Goal: Transaction & Acquisition: Purchase product/service

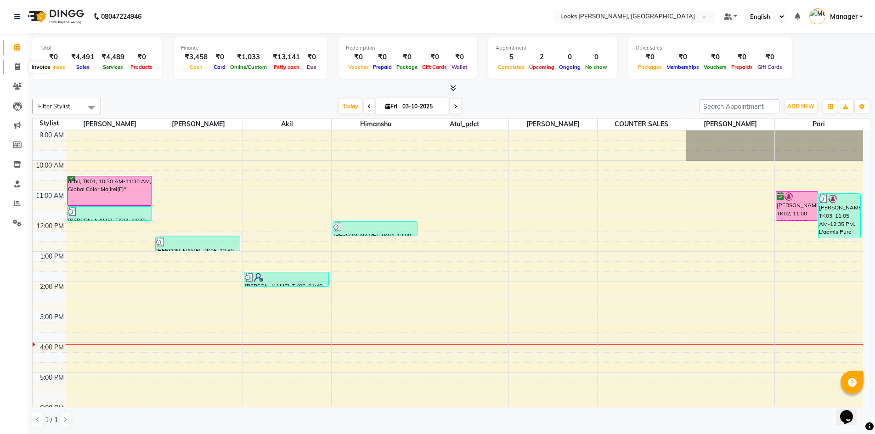
click at [17, 66] on icon at bounding box center [17, 66] width 5 height 7
select select "6017"
select select "service"
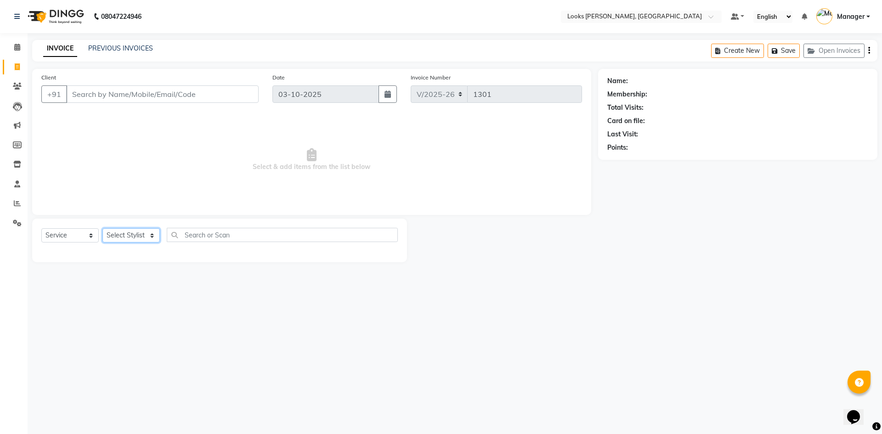
click at [143, 241] on select "Select Stylist [PERSON_NAME] [PERSON_NAME] Atul_pdct BRM_MASTER COUNTER SALES […" at bounding box center [130, 235] width 57 height 14
select select "44372"
click at [102, 228] on select "Select Stylist [PERSON_NAME] [PERSON_NAME] Atul_pdct BRM_MASTER COUNTER SALES […" at bounding box center [130, 235] width 57 height 14
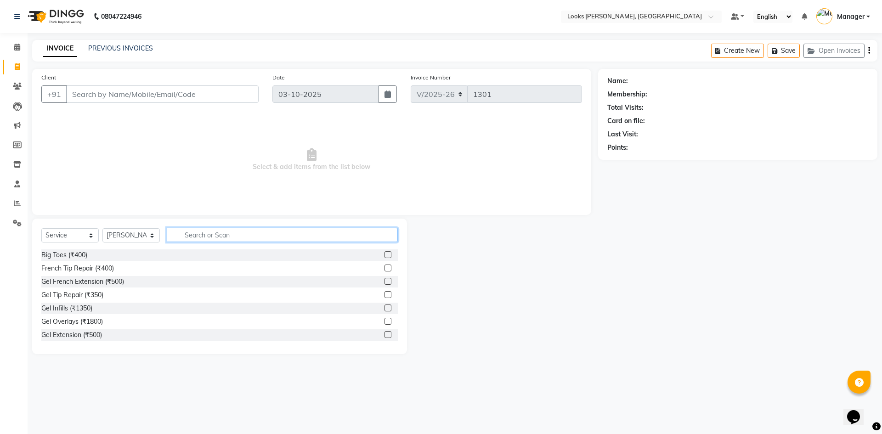
click at [248, 236] on input "text" at bounding box center [282, 235] width 231 height 14
type input "GLOBAL"
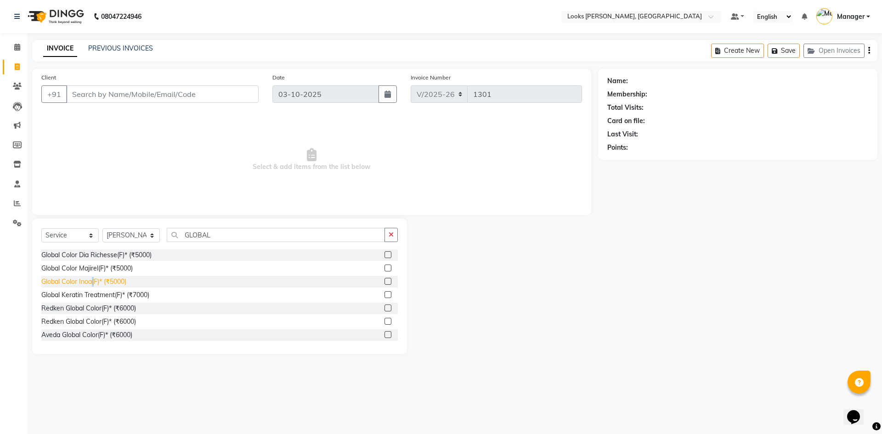
click at [93, 282] on div "Global Color Inoa(F)* (₹5000)" at bounding box center [83, 282] width 85 height 10
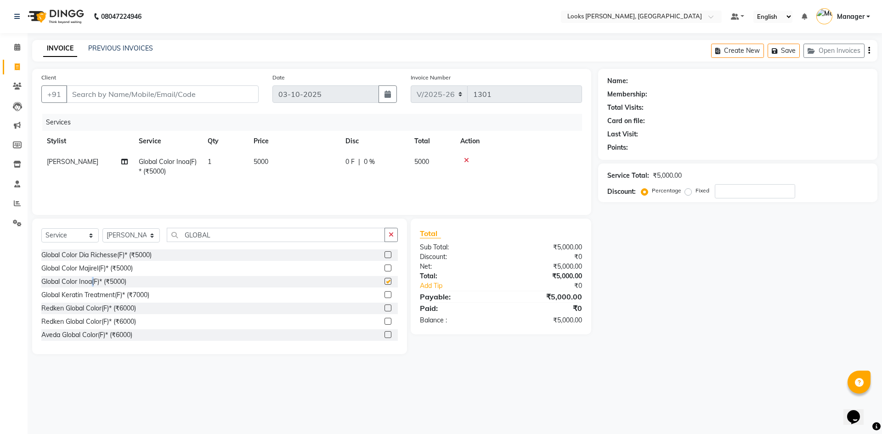
checkbox input "false"
click at [264, 163] on span "5000" at bounding box center [260, 162] width 15 height 8
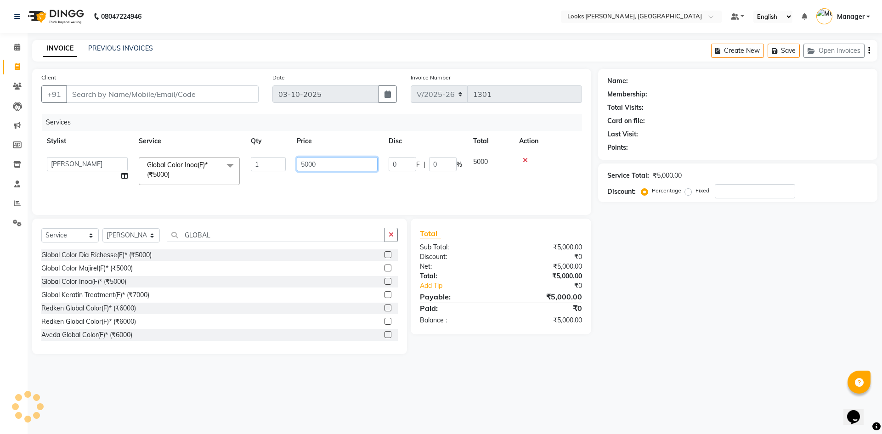
click at [326, 160] on input "5000" at bounding box center [337, 164] width 81 height 14
click at [328, 161] on input "5000" at bounding box center [337, 164] width 81 height 14
type input "11000"
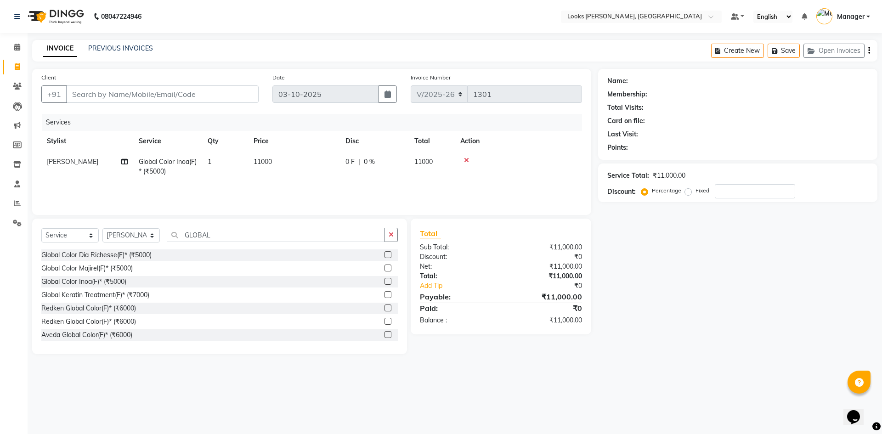
click at [472, 185] on div "Services Stylist Service Qty Price Disc Total Action [PERSON_NAME] Global Color…" at bounding box center [311, 160] width 540 height 92
click at [240, 234] on input "GLOBAL" at bounding box center [276, 235] width 218 height 14
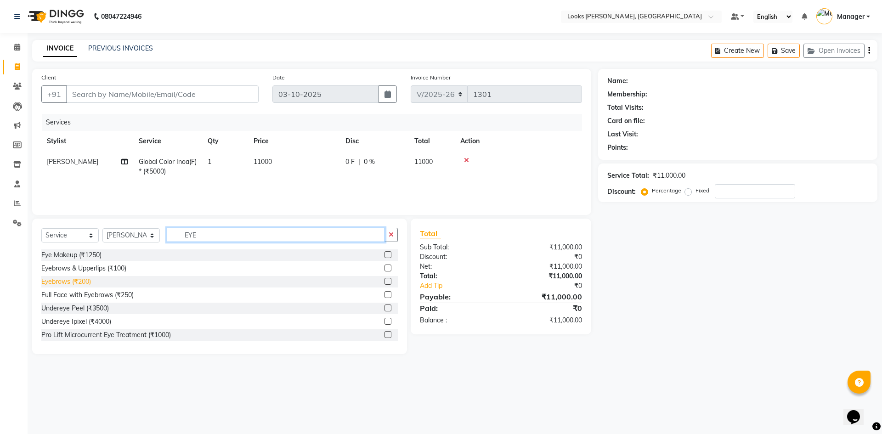
type input "EYE"
click at [75, 281] on div "Eyebrows (₹200)" at bounding box center [66, 282] width 50 height 10
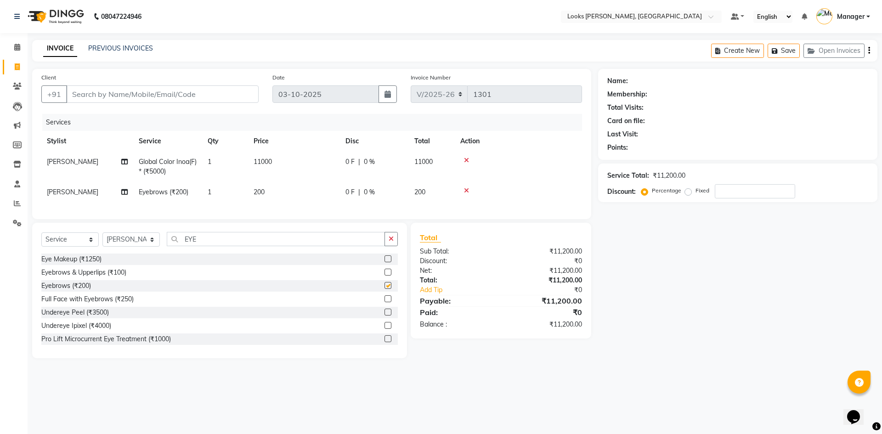
checkbox input "false"
click at [136, 241] on select "Select Stylist [PERSON_NAME] [PERSON_NAME] Atul_pdct BRM_MASTER COUNTER SALES […" at bounding box center [130, 239] width 57 height 14
select select "89272"
click at [102, 239] on select "Select Stylist [PERSON_NAME] [PERSON_NAME] Atul_pdct BRM_MASTER COUNTER SALES […" at bounding box center [130, 239] width 57 height 14
click at [282, 194] on td "200" at bounding box center [294, 192] width 92 height 21
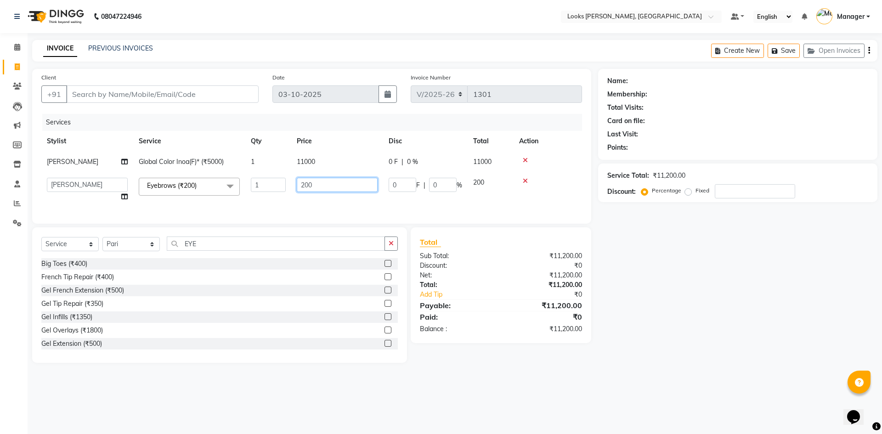
click at [342, 186] on input "200" at bounding box center [337, 185] width 81 height 14
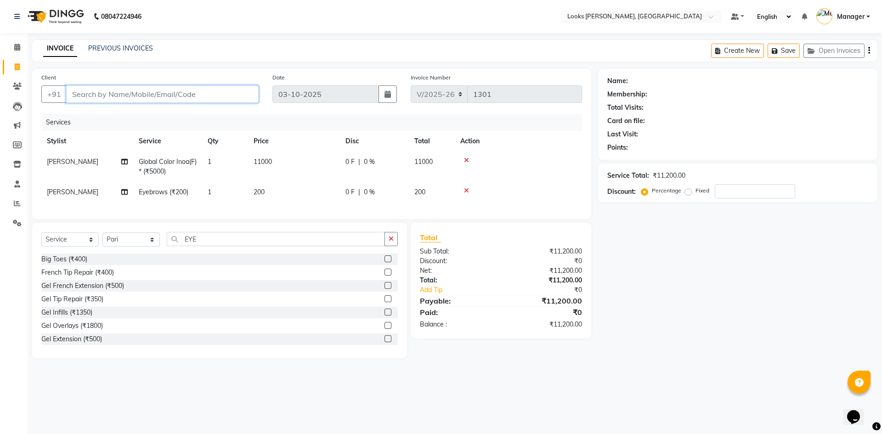
drag, startPoint x: 224, startPoint y: 96, endPoint x: 287, endPoint y: 93, distance: 63.0
click at [228, 97] on input "Client" at bounding box center [162, 93] width 192 height 17
type input "7"
type input "0"
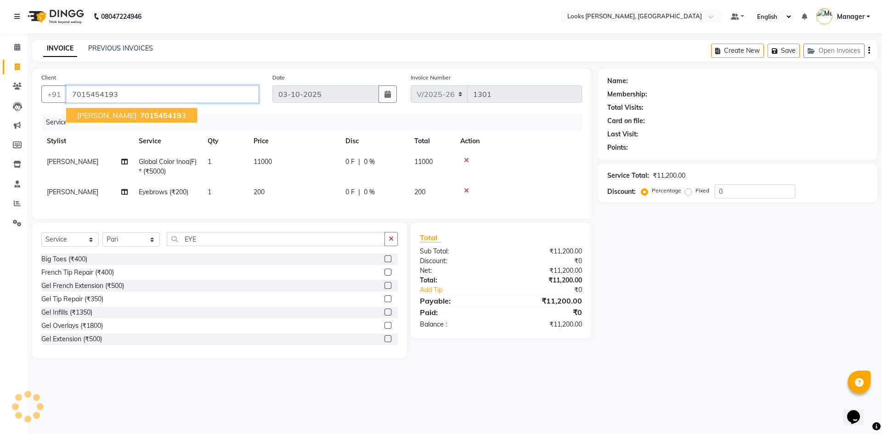
type input "7015454193"
select select "1: Object"
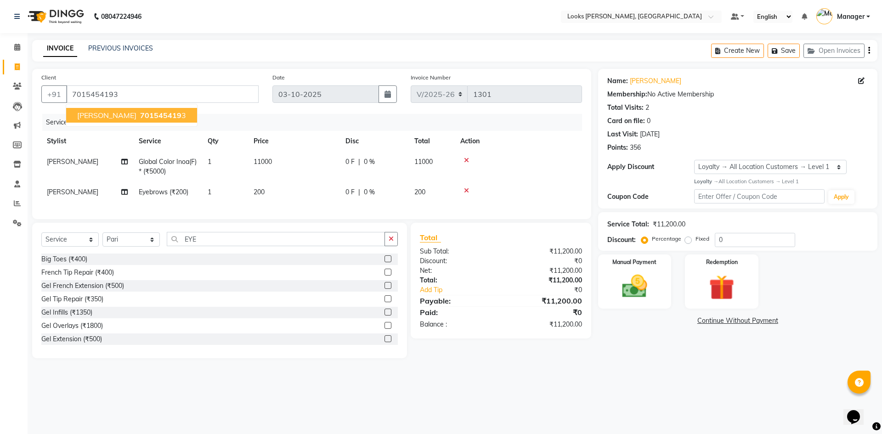
click at [666, 353] on div "Name: [PERSON_NAME] Membership: No Active Membership Total Visits: 2 Card on fi…" at bounding box center [741, 213] width 286 height 289
click at [388, 161] on div "0 F | 0 %" at bounding box center [374, 162] width 58 height 10
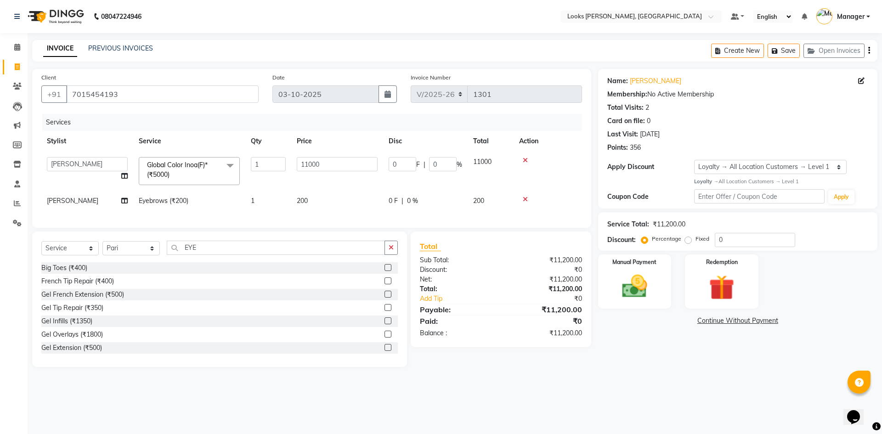
click at [327, 203] on td "200" at bounding box center [337, 201] width 92 height 21
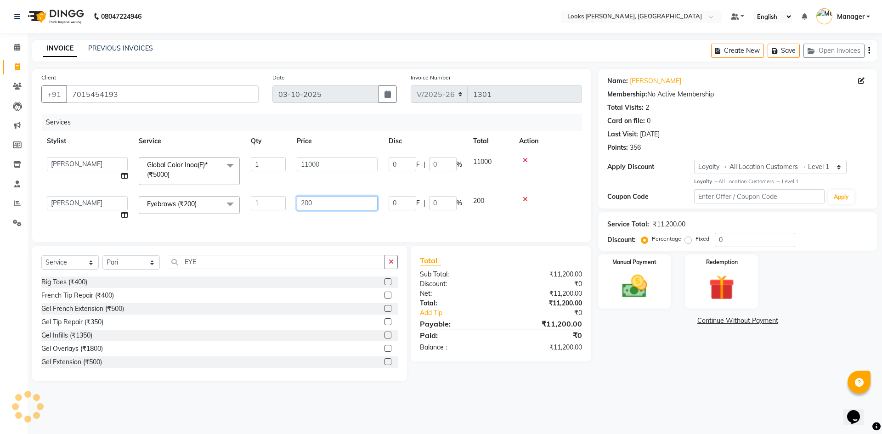
click at [354, 199] on input "200" at bounding box center [337, 203] width 81 height 14
click at [353, 199] on input "200" at bounding box center [337, 203] width 81 height 14
type input "60"
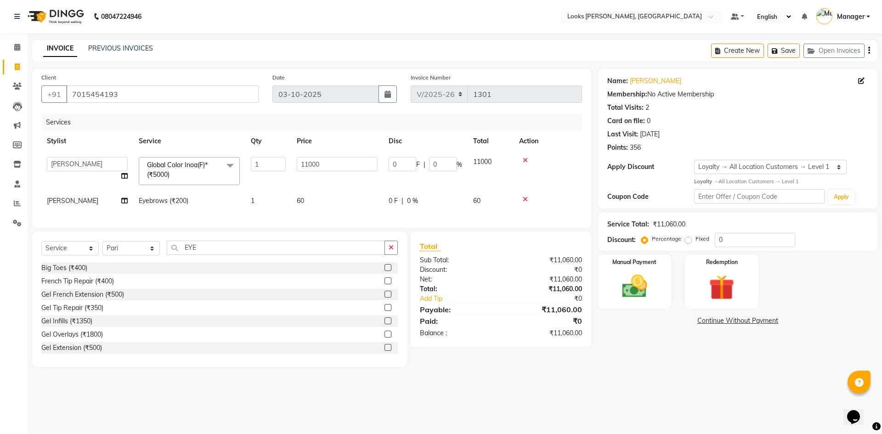
click at [721, 374] on main "INVOICE PREVIOUS INVOICES Create New Save Open Invoices Client [PHONE_NUMBER] D…" at bounding box center [455, 210] width 854 height 341
click at [744, 238] on input "0" at bounding box center [755, 240] width 80 height 14
type input "04"
type input "440"
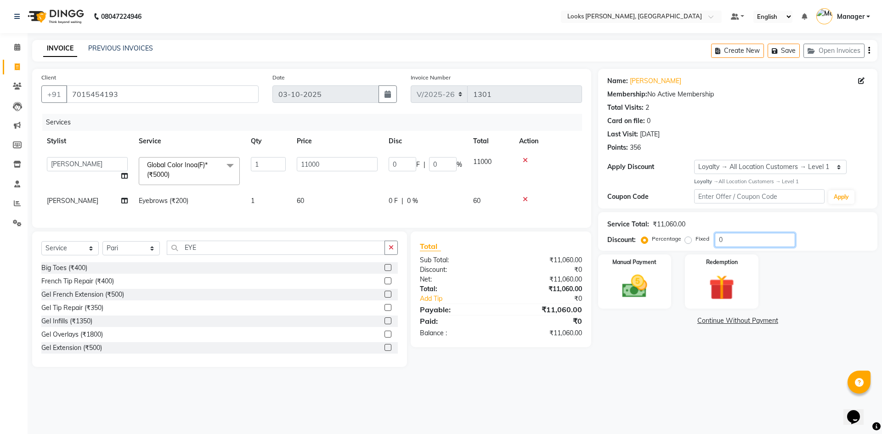
type input "4"
type input "047"
type input "5170"
type input "47"
type input "047.5"
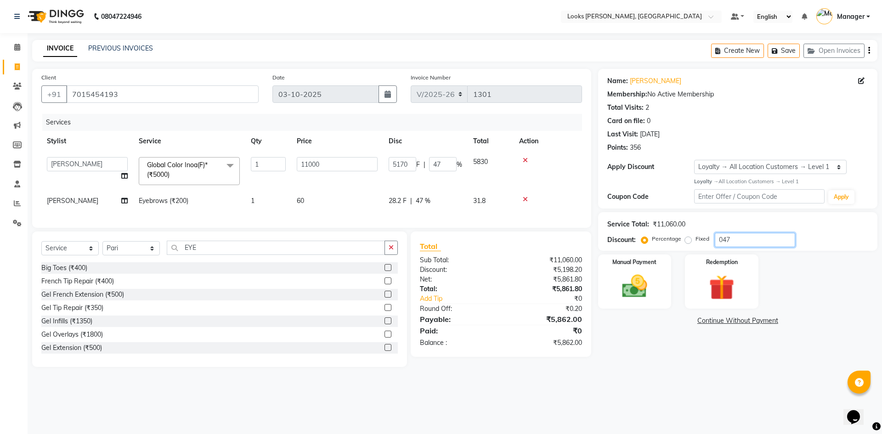
type input "5225"
type input "47.5"
type input "047.5"
click at [719, 421] on div "08047224946 Select Location × Looks [GEOGRAPHIC_DATA], [GEOGRAPHIC_DATA] Defaul…" at bounding box center [441, 217] width 882 height 434
click at [630, 290] on img at bounding box center [634, 286] width 43 height 30
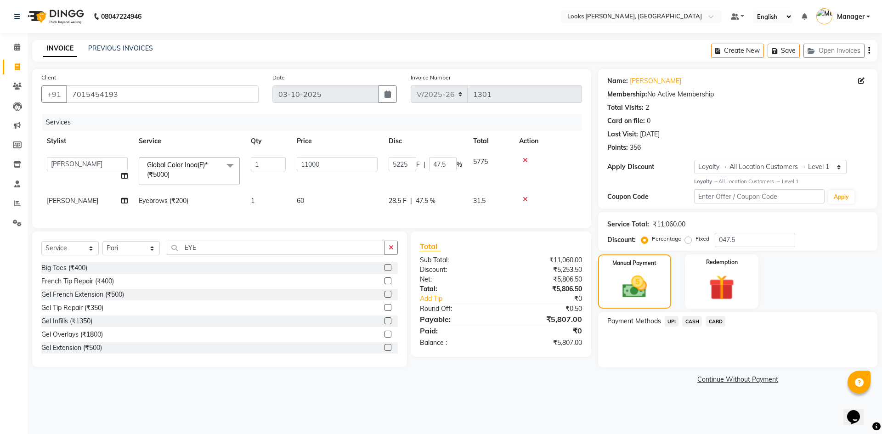
click at [676, 322] on span "UPI" at bounding box center [671, 321] width 14 height 11
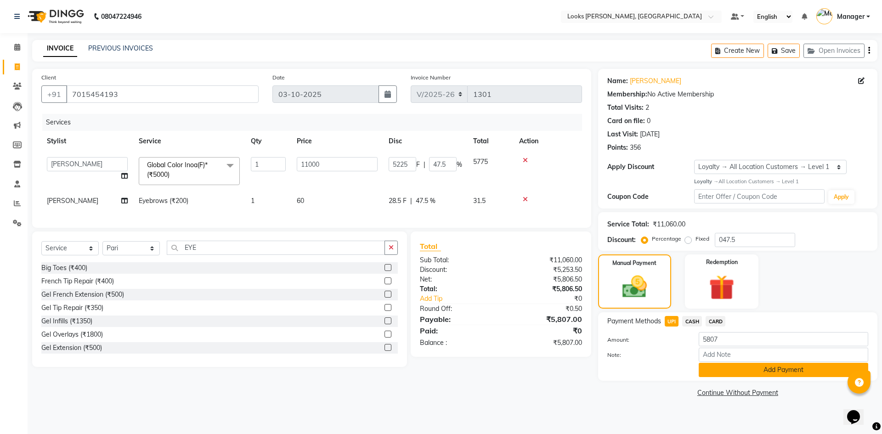
click at [768, 375] on button "Add Payment" at bounding box center [782, 370] width 169 height 14
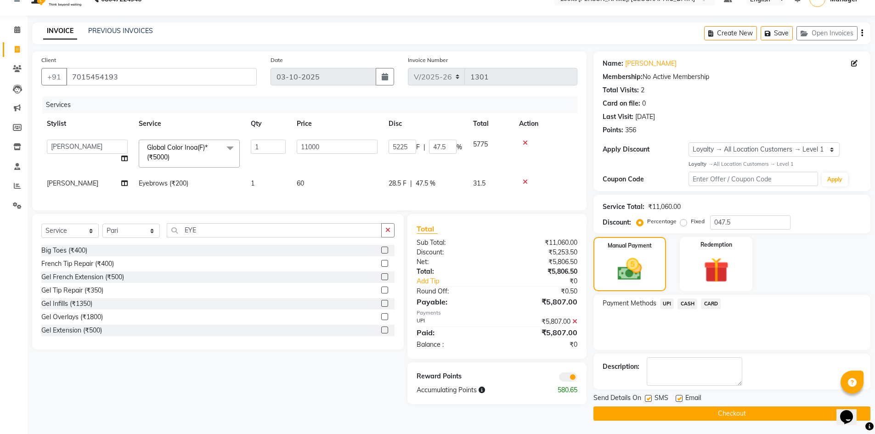
scroll to position [18, 0]
click at [569, 381] on span at bounding box center [568, 376] width 18 height 9
click at [577, 378] on input "checkbox" at bounding box center [577, 378] width 0 height 0
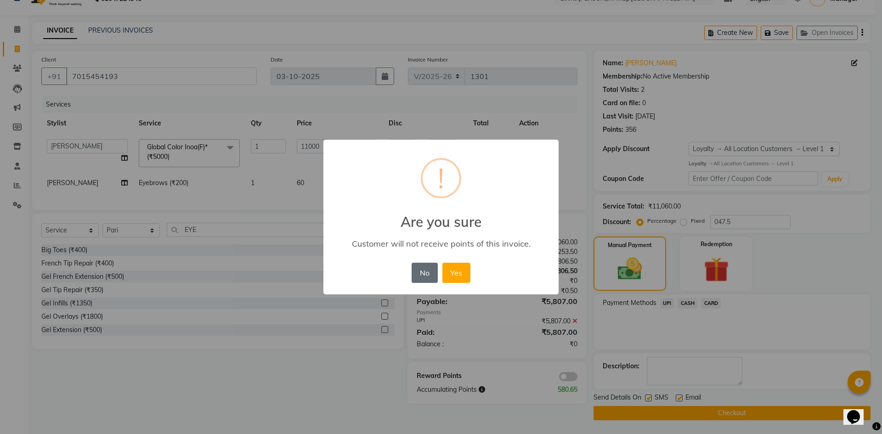
click at [428, 272] on button "No" at bounding box center [424, 273] width 26 height 20
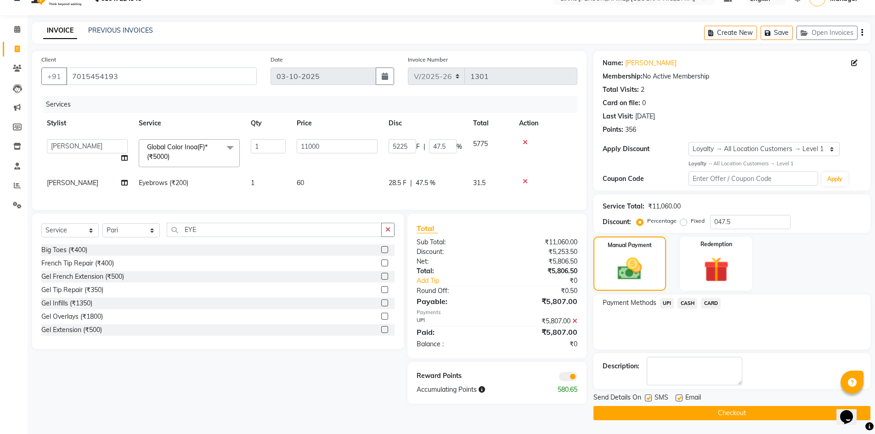
click at [566, 381] on span at bounding box center [568, 376] width 18 height 9
click at [577, 378] on input "checkbox" at bounding box center [577, 378] width 0 height 0
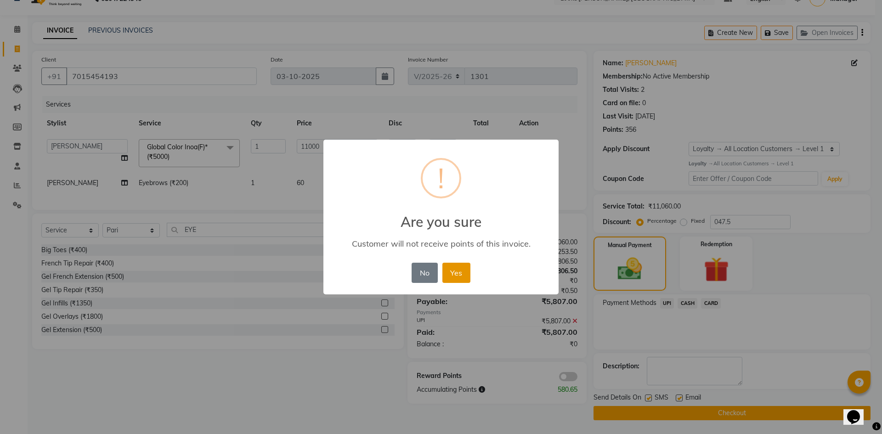
click at [462, 276] on button "Yes" at bounding box center [456, 273] width 28 height 20
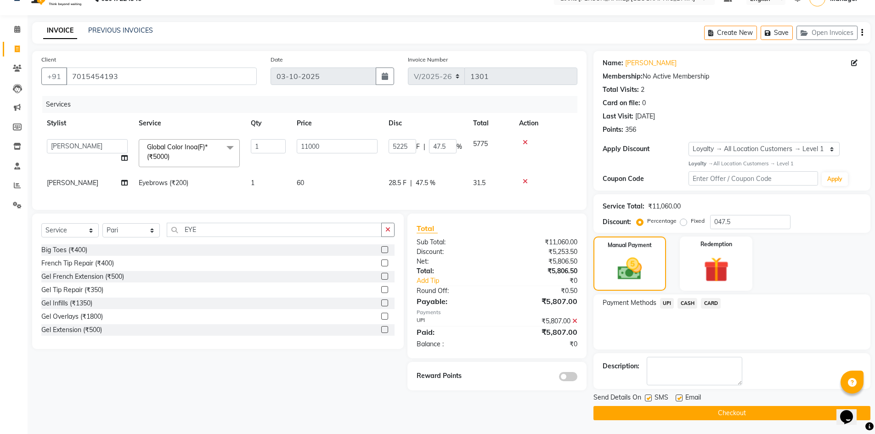
click at [711, 411] on button "Checkout" at bounding box center [731, 413] width 277 height 14
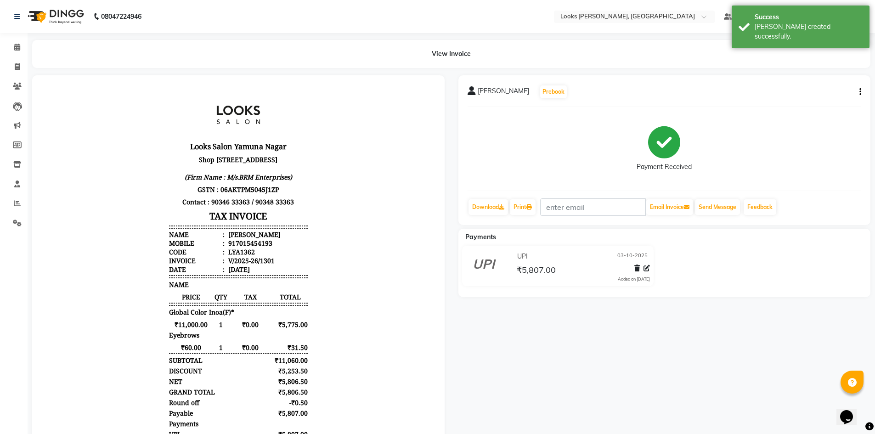
click at [860, 92] on icon "button" at bounding box center [860, 92] width 2 height 0
click at [816, 99] on div "Edit Item Staff" at bounding box center [814, 97] width 63 height 11
select select
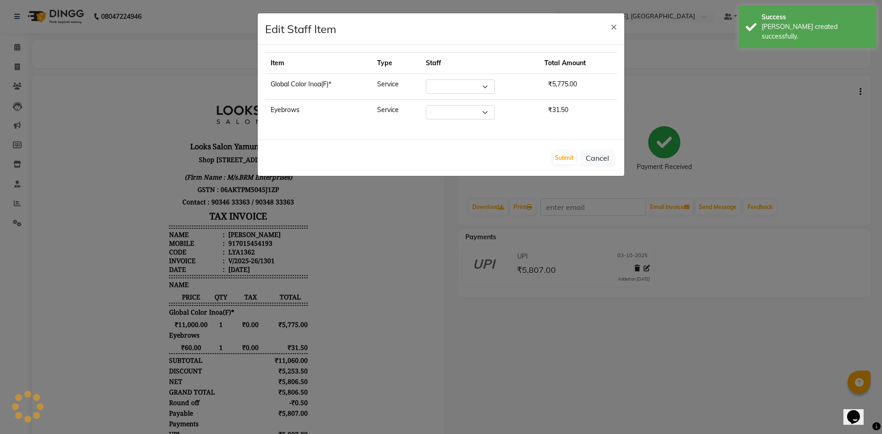
select select "44372"
click at [477, 109] on select "Select [PERSON_NAME] [PERSON_NAME] Atul_pdct BRM_MASTER COUNTER SALES [PERSON_N…" at bounding box center [460, 112] width 69 height 14
select select "89272"
click at [426, 105] on select "Select [PERSON_NAME] [PERSON_NAME] Atul_pdct BRM_MASTER COUNTER SALES [PERSON_N…" at bounding box center [460, 112] width 69 height 14
click at [569, 157] on button "Submit" at bounding box center [563, 158] width 23 height 13
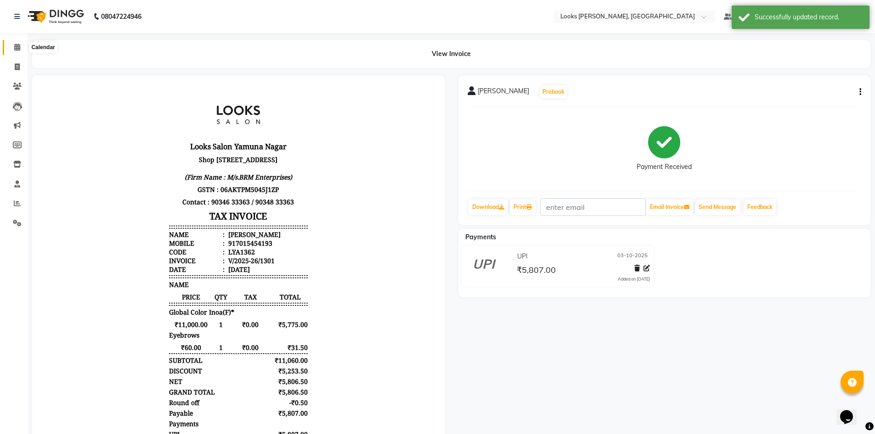
click at [19, 45] on icon at bounding box center [17, 47] width 6 height 7
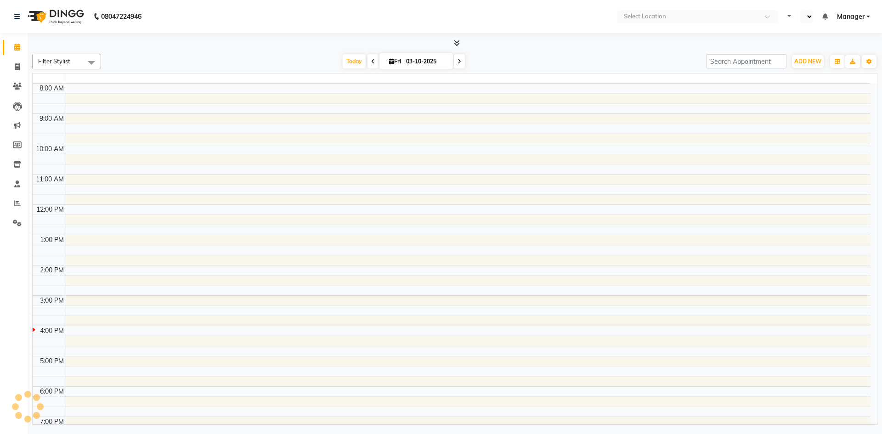
select select "en"
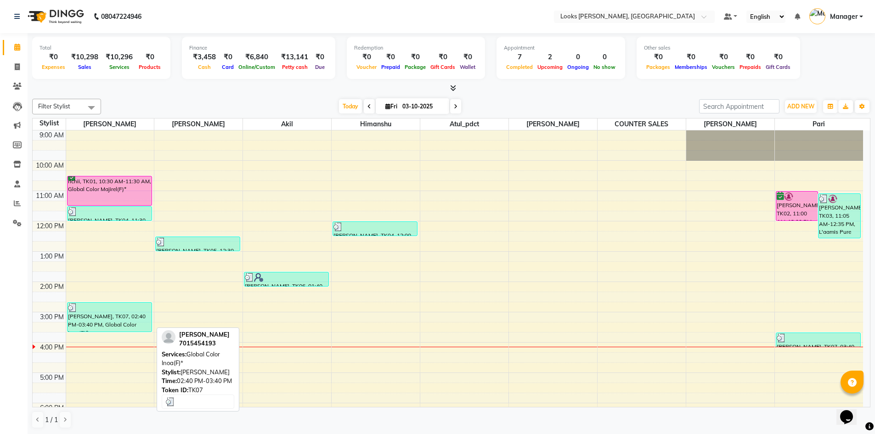
click at [127, 310] on div at bounding box center [109, 307] width 83 height 9
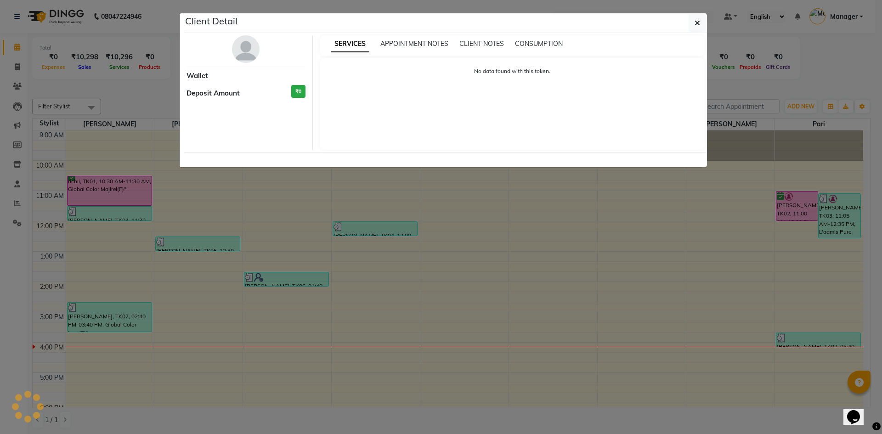
select select "3"
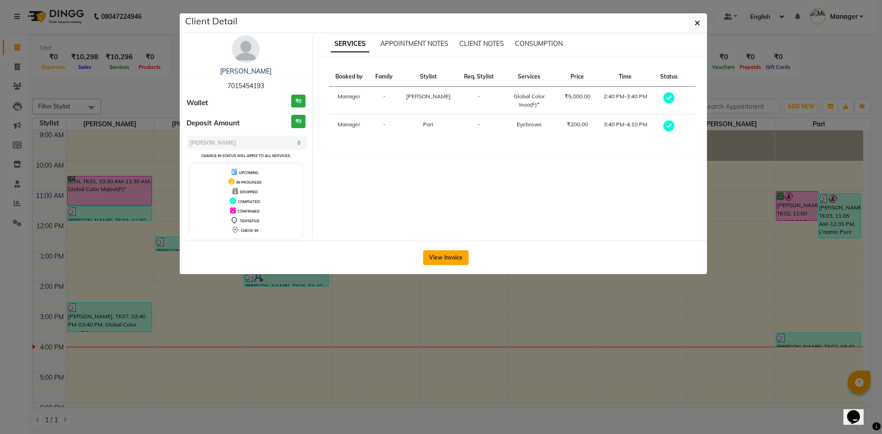
click at [446, 261] on button "View Invoice" at bounding box center [445, 257] width 45 height 15
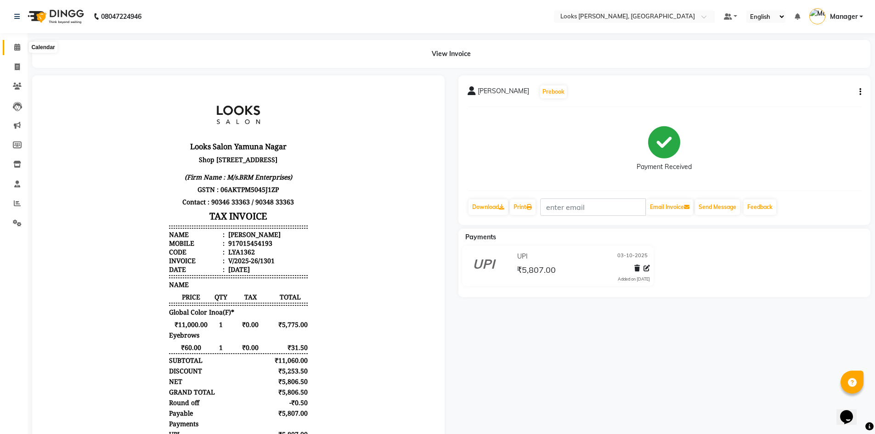
click at [16, 45] on icon at bounding box center [17, 47] width 6 height 7
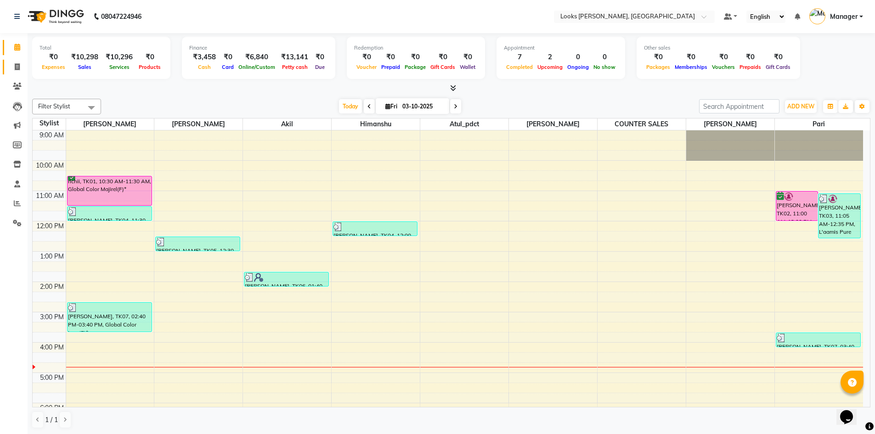
click at [3, 60] on link "Invoice" at bounding box center [14, 67] width 22 height 15
select select "service"
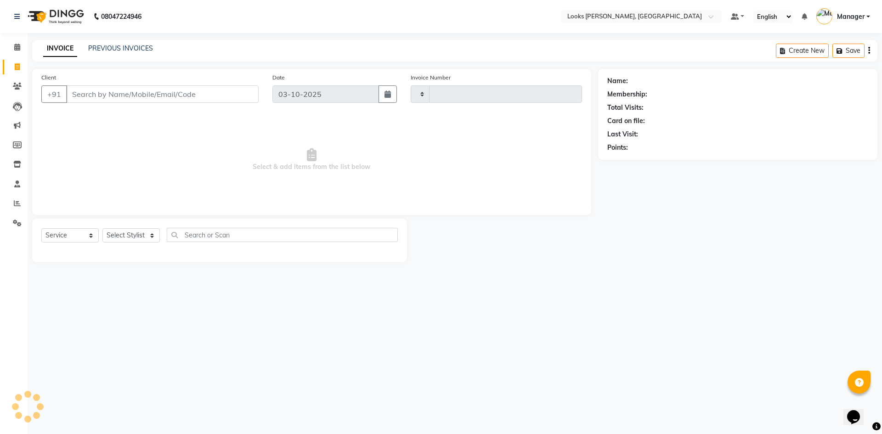
type input "1302"
select select "6017"
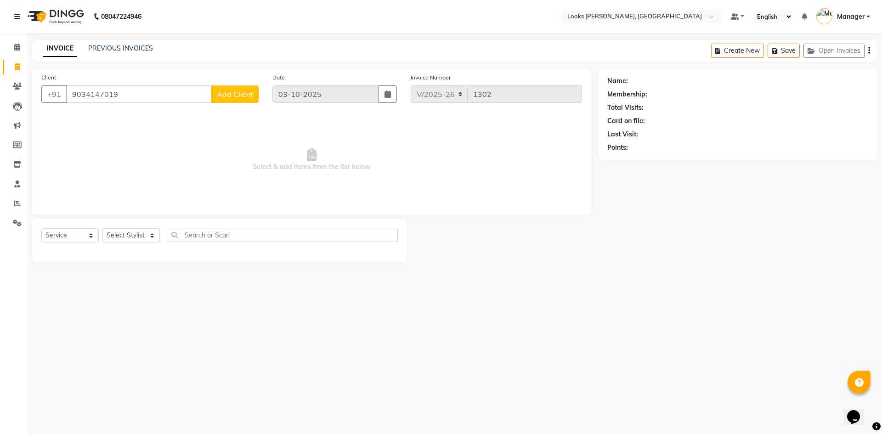
type input "9034147019"
click at [227, 93] on span "Add Client" at bounding box center [235, 94] width 36 height 9
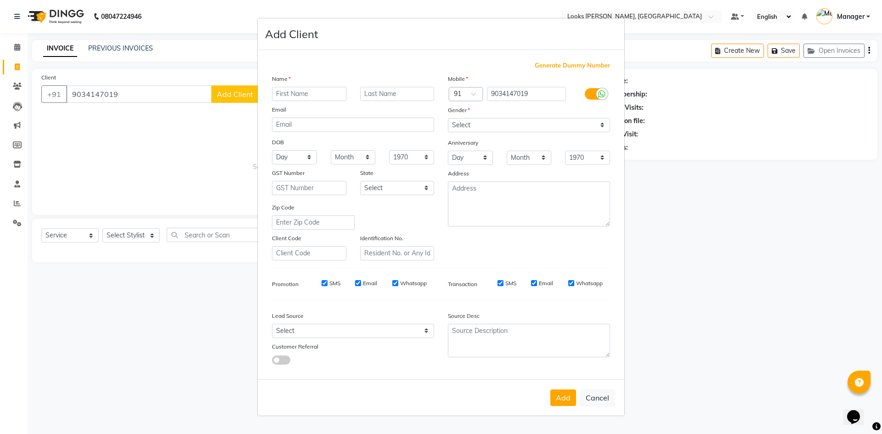
click at [322, 91] on input "text" at bounding box center [309, 94] width 74 height 14
type input "PREKSHA"
click at [535, 132] on div "Mobile Country Code × 91 9034147019 Gender Select Male Female Other Prefer Not …" at bounding box center [529, 167] width 176 height 186
click at [538, 129] on select "Select Male Female Other Prefer Not To Say" at bounding box center [529, 125] width 162 height 14
click at [448, 118] on select "Select Male Female Other Prefer Not To Say" at bounding box center [529, 125] width 162 height 14
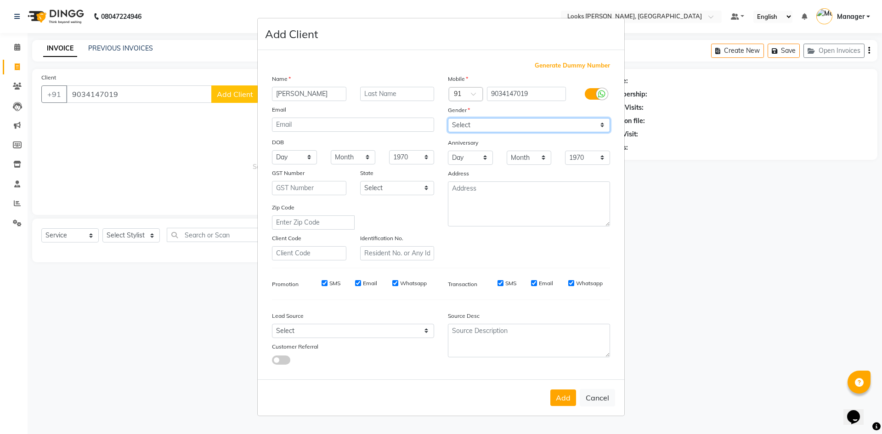
click at [527, 129] on select "Select Male Female Other Prefer Not To Say" at bounding box center [529, 125] width 162 height 14
select select "female"
click at [448, 118] on select "Select Male Female Other Prefer Not To Say" at bounding box center [529, 125] width 162 height 14
click at [565, 399] on button "Add" at bounding box center [563, 397] width 26 height 17
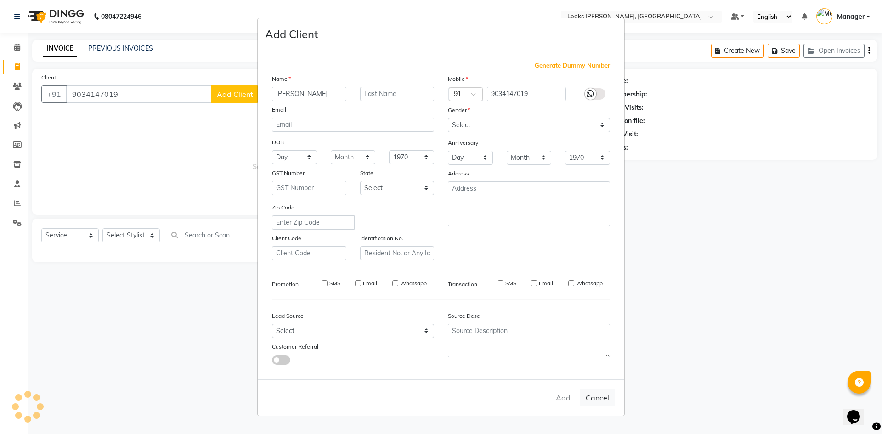
select select
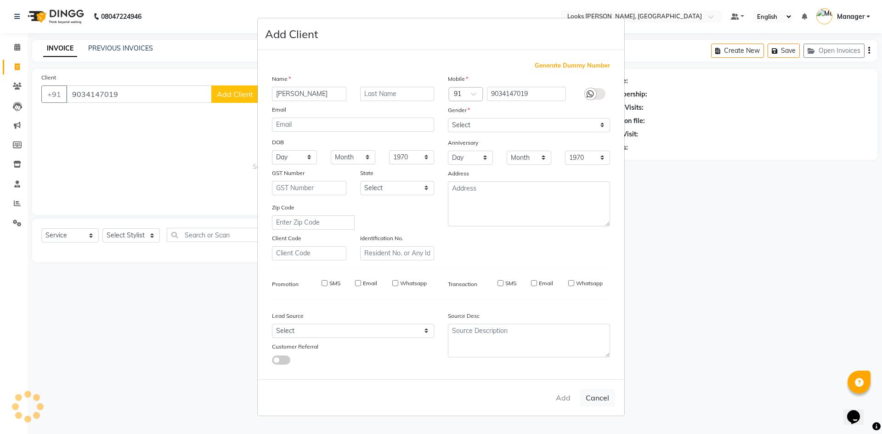
select select
checkbox input "false"
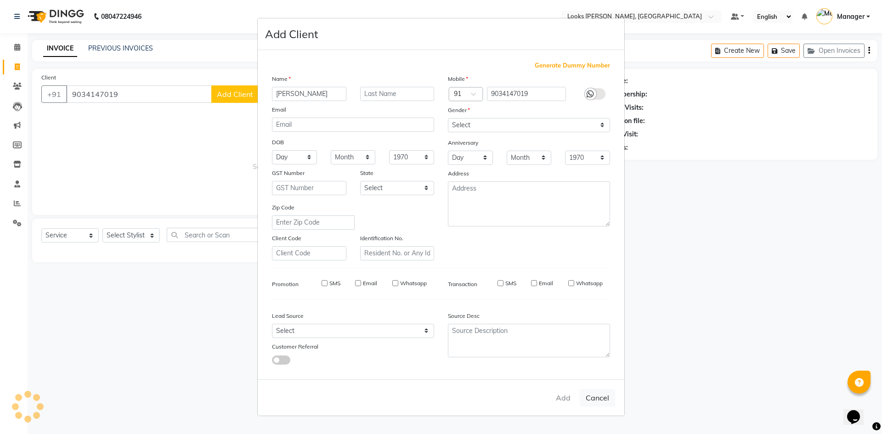
checkbox input "false"
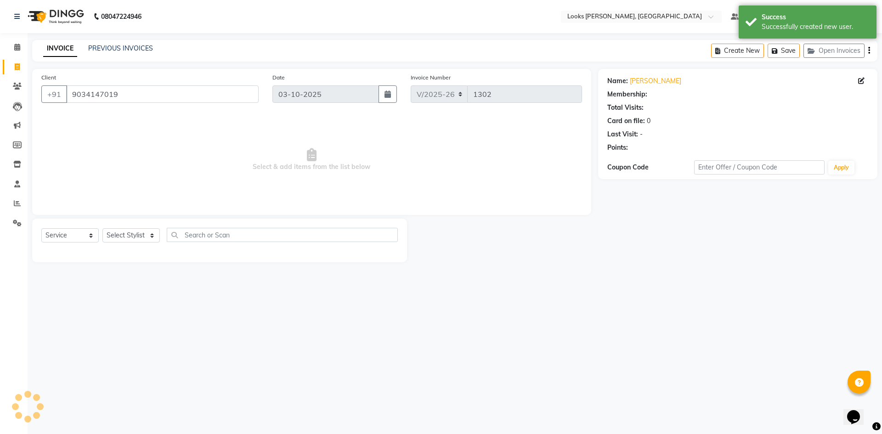
select select "1: Object"
click at [88, 240] on select "Select Service Product Membership Package Voucher Prepaid Gift Card" at bounding box center [69, 235] width 57 height 14
click at [41, 228] on select "Select Service Product Membership Package Voucher Prepaid Gift Card" at bounding box center [69, 235] width 57 height 14
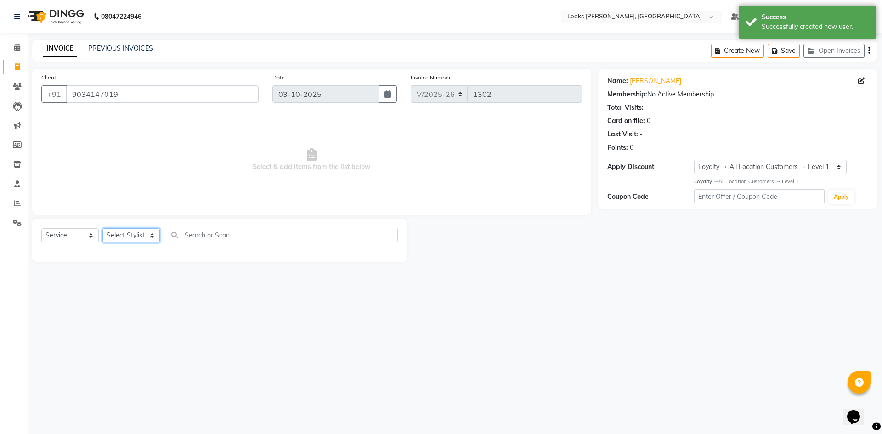
click at [126, 235] on select "Select Stylist [PERSON_NAME] [PERSON_NAME] Atul_pdct BRM_MASTER COUNTER SALES […" at bounding box center [130, 235] width 57 height 14
select select "50888"
click at [102, 228] on select "Select Stylist [PERSON_NAME] [PERSON_NAME] Atul_pdct BRM_MASTER COUNTER SALES […" at bounding box center [130, 235] width 57 height 14
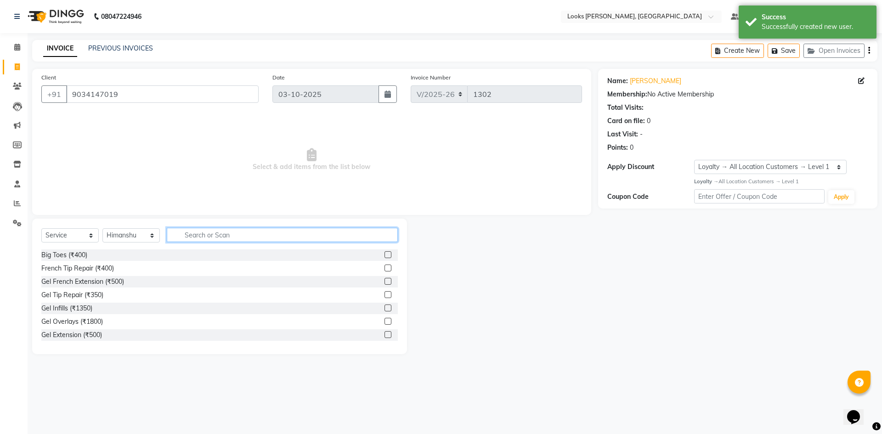
click at [196, 235] on input "text" at bounding box center [282, 235] width 231 height 14
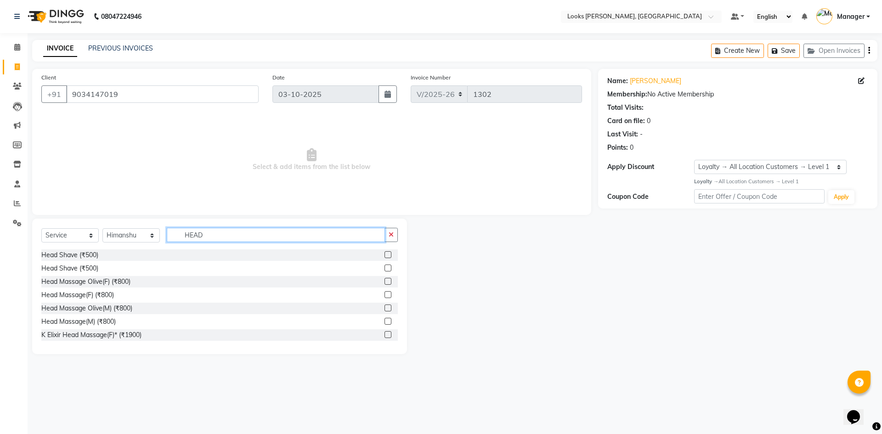
type input "HEAD"
click at [384, 282] on label at bounding box center [387, 281] width 7 height 7
click at [384, 282] on input "checkbox" at bounding box center [387, 282] width 6 height 6
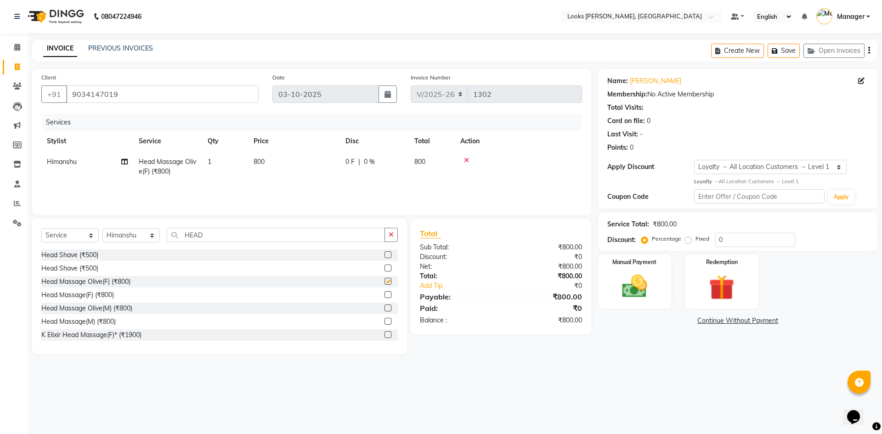
checkbox input "false"
click at [266, 161] on td "800" at bounding box center [294, 167] width 92 height 30
select select "50888"
click at [266, 161] on input "1" at bounding box center [268, 164] width 35 height 14
click at [288, 159] on td "800" at bounding box center [294, 167] width 92 height 30
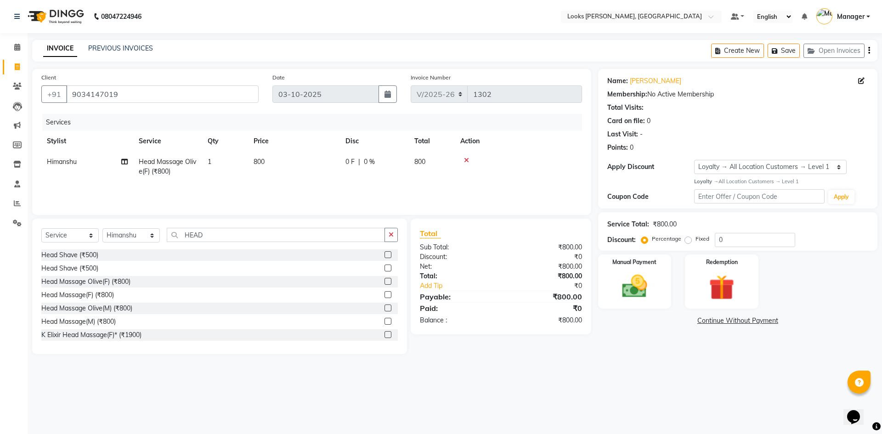
select select "50888"
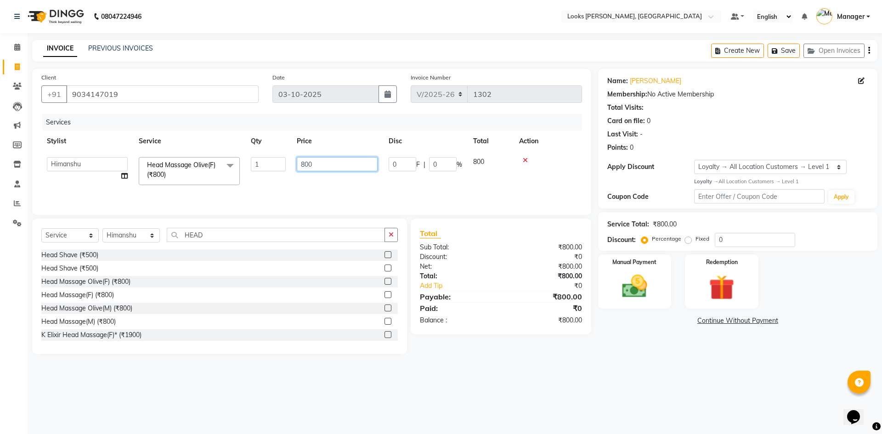
drag, startPoint x: 320, startPoint y: 163, endPoint x: 283, endPoint y: 162, distance: 36.3
click at [283, 162] on tr "AFJAL AHMAD Akil Astha Atul_pdct BRM_MASTER COUNTER SALES Himanshu JAMSHED ALI …" at bounding box center [311, 171] width 540 height 39
type input "700"
click at [312, 194] on div "Services Stylist Service Qty Price Disc Total Action AFJAL AHMAD Akil Astha Atu…" at bounding box center [311, 160] width 540 height 92
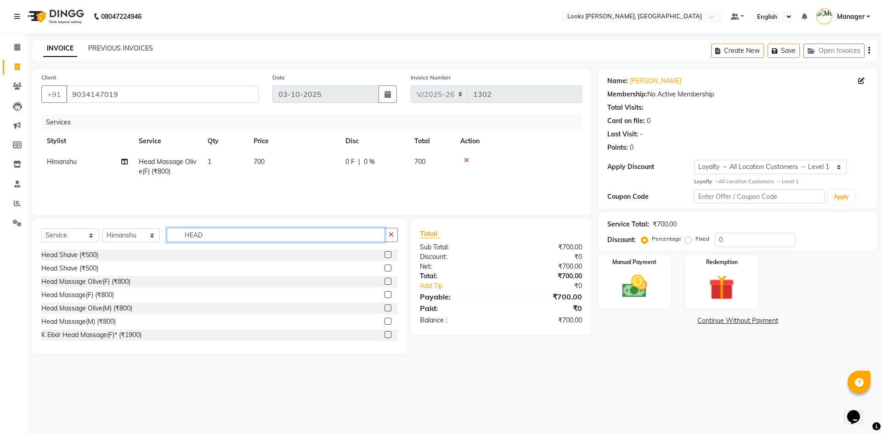
drag, startPoint x: 229, startPoint y: 236, endPoint x: 218, endPoint y: 233, distance: 11.3
click at [218, 233] on input "HEAD" at bounding box center [276, 235] width 218 height 14
click at [384, 281] on label at bounding box center [387, 281] width 7 height 7
click at [384, 281] on input "checkbox" at bounding box center [387, 282] width 6 height 6
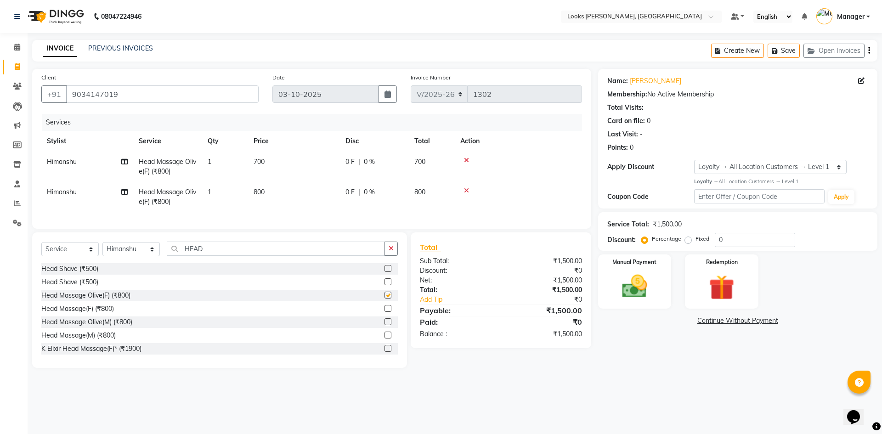
checkbox input "false"
click at [276, 189] on td "800" at bounding box center [294, 197] width 92 height 30
select select "50888"
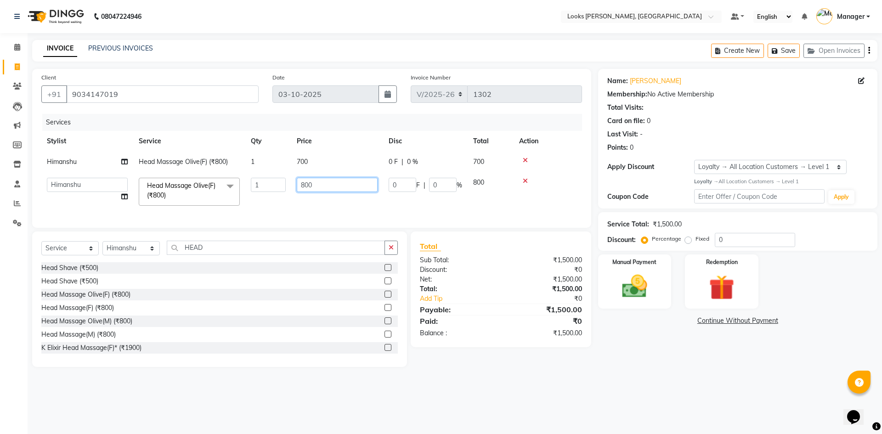
drag, startPoint x: 317, startPoint y: 186, endPoint x: 280, endPoint y: 186, distance: 36.7
click at [280, 186] on tr "AFJAL AHMAD Akil Astha Atul_pdct BRM_MASTER COUNTER SALES Himanshu JAMSHED ALI …" at bounding box center [311, 191] width 540 height 39
type input "700"
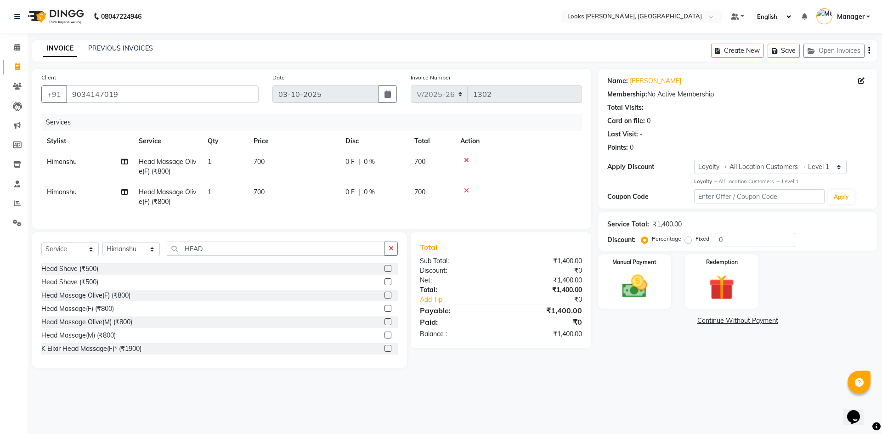
click at [96, 191] on td "Himanshu" at bounding box center [87, 197] width 92 height 30
select select "50888"
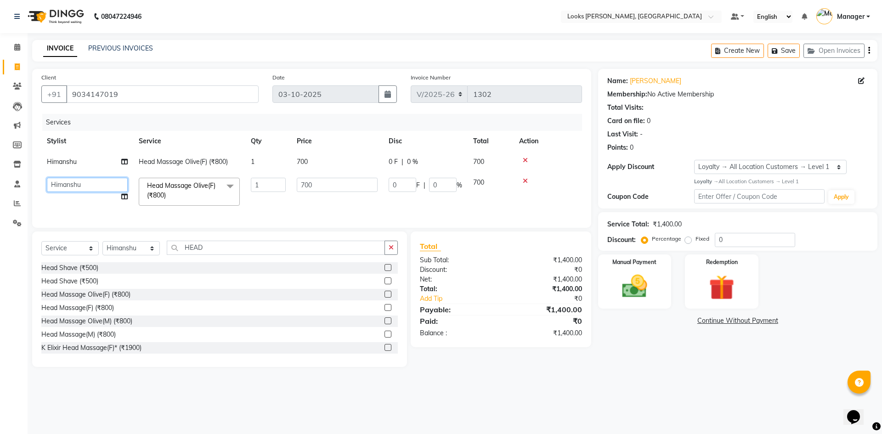
click at [91, 186] on select "AFJAL AHMAD Akil Astha Atul_pdct BRM_MASTER COUNTER SALES Himanshu JAMSHED ALI …" at bounding box center [87, 185] width 81 height 14
select select "61097"
click at [359, 207] on td "700" at bounding box center [337, 191] width 92 height 39
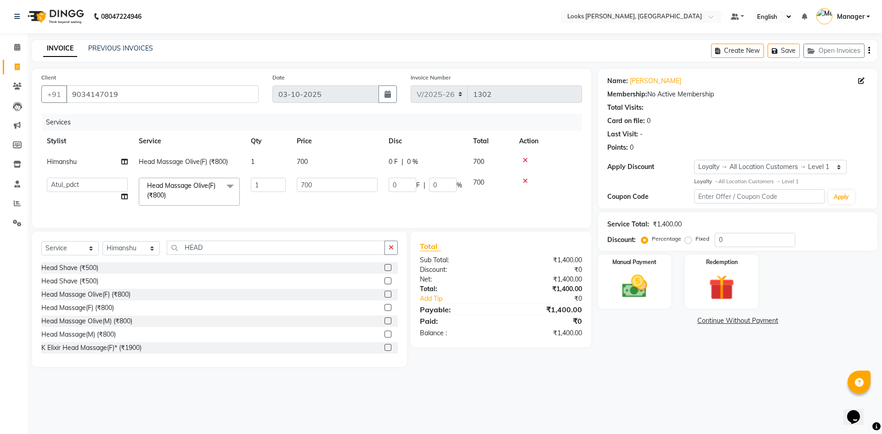
click at [561, 201] on td at bounding box center [547, 191] width 68 height 39
click at [564, 173] on td at bounding box center [547, 191] width 68 height 39
click at [558, 141] on th "Action" at bounding box center [547, 141] width 68 height 21
click at [249, 255] on input "HEAD" at bounding box center [276, 248] width 218 height 14
type input "H"
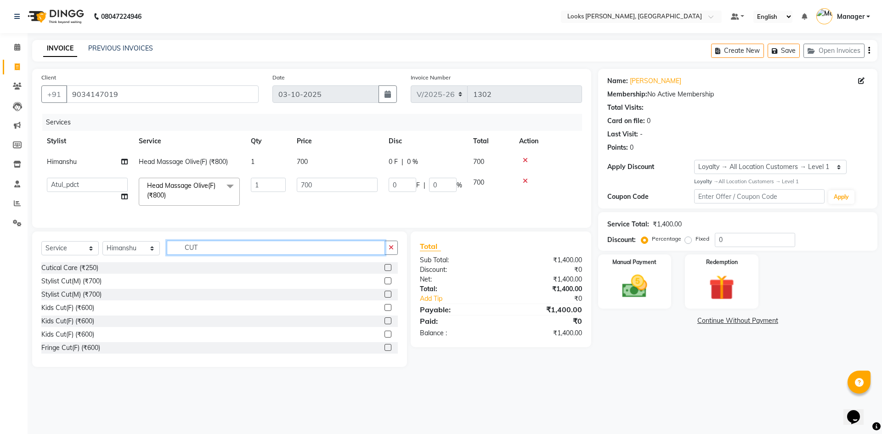
type input "CUT"
click at [384, 324] on label at bounding box center [387, 320] width 7 height 7
click at [384, 324] on input "checkbox" at bounding box center [387, 321] width 6 height 6
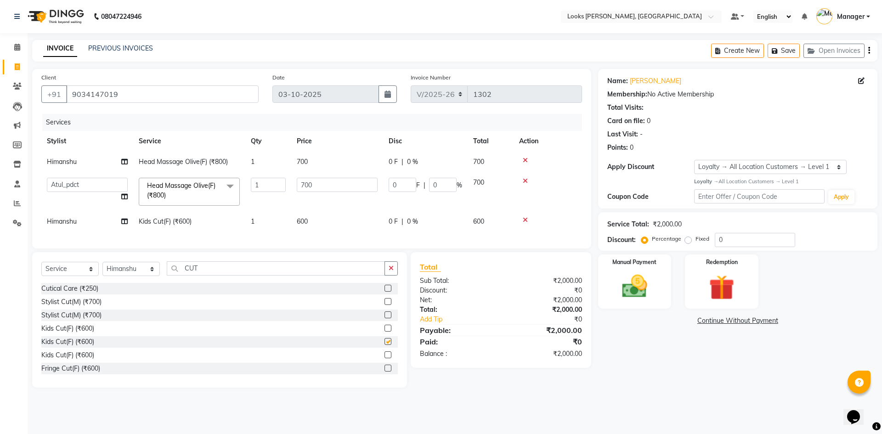
checkbox input "false"
click at [324, 215] on td "600" at bounding box center [337, 221] width 92 height 21
select select "50888"
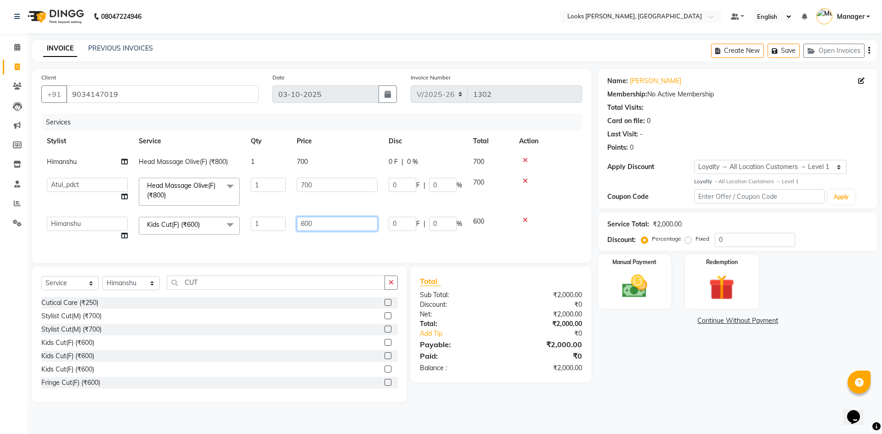
drag, startPoint x: 327, startPoint y: 222, endPoint x: 290, endPoint y: 229, distance: 37.4
click at [290, 229] on tr "AFJAL AHMAD Akil Astha Atul_pdct BRM_MASTER COUNTER SALES Himanshu JAMSHED ALI …" at bounding box center [311, 228] width 540 height 35
type input "800"
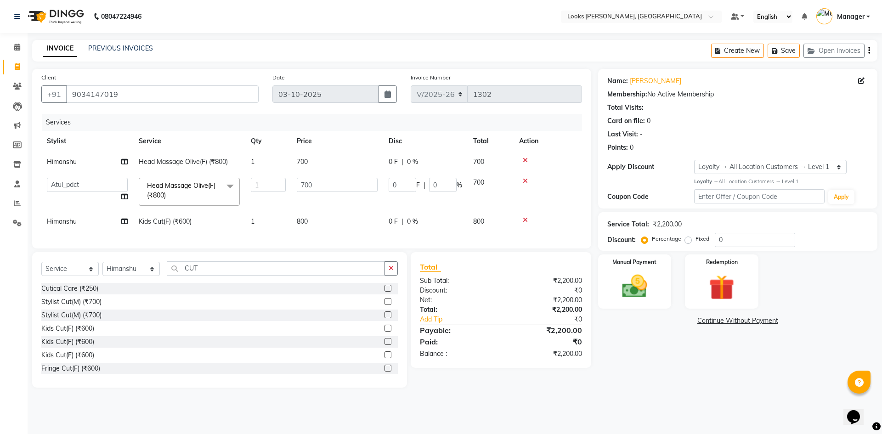
drag, startPoint x: 93, startPoint y: 217, endPoint x: 76, endPoint y: 223, distance: 18.0
click at [76, 223] on td "Himanshu" at bounding box center [87, 221] width 92 height 21
select select "50888"
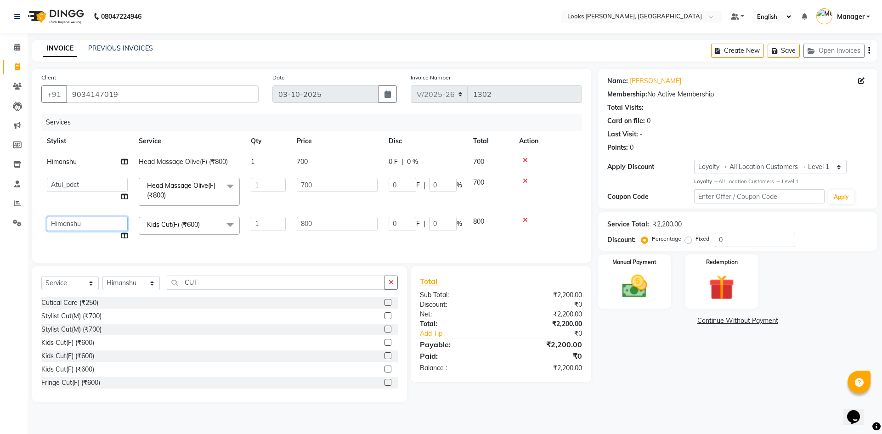
click at [84, 223] on select "AFJAL AHMAD Akil Astha Atul_pdct BRM_MASTER COUNTER SALES Himanshu JAMSHED ALI …" at bounding box center [87, 224] width 81 height 14
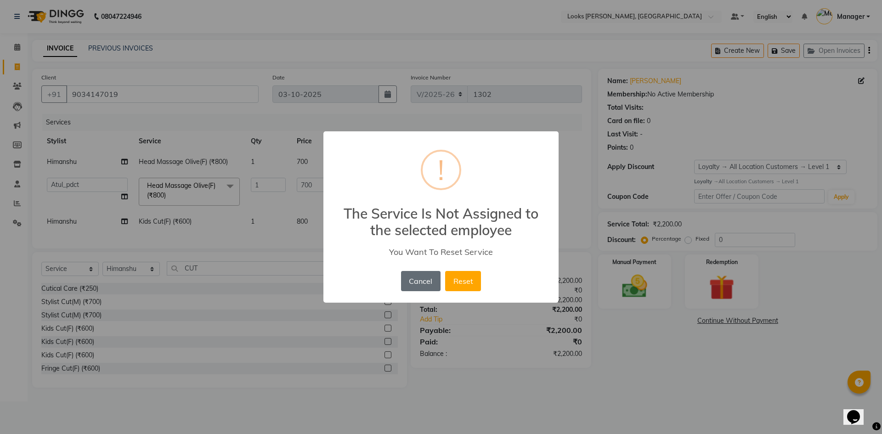
click at [426, 287] on button "Cancel" at bounding box center [420, 281] width 39 height 20
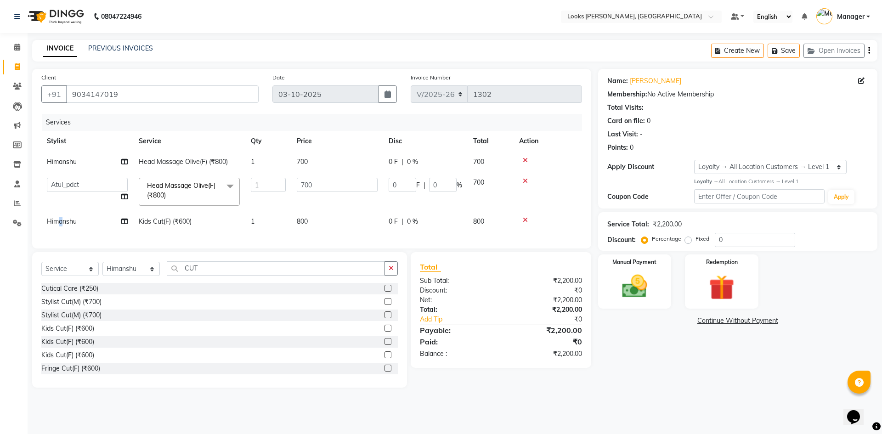
click at [61, 219] on span "Himanshu" at bounding box center [62, 221] width 30 height 8
select select "50888"
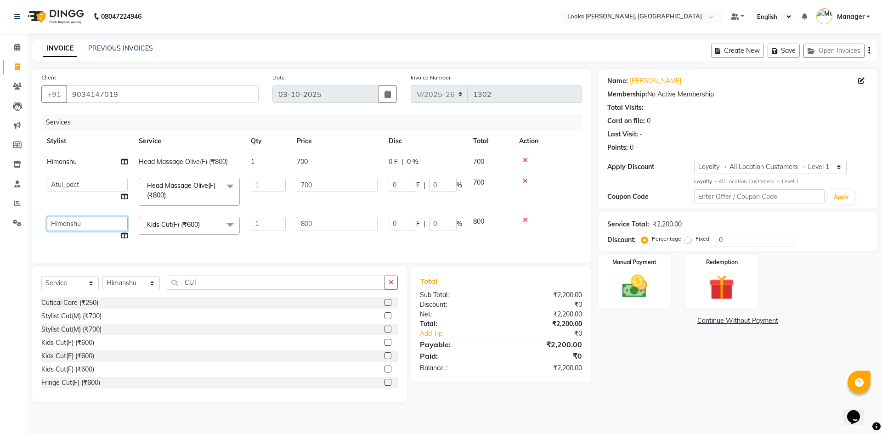
click at [85, 222] on select "AFJAL AHMAD Akil Astha Atul_pdct BRM_MASTER COUNTER SALES Himanshu JAMSHED ALI …" at bounding box center [87, 224] width 81 height 14
select select "44300"
click at [569, 212] on td at bounding box center [547, 228] width 68 height 35
click at [561, 144] on th "Action" at bounding box center [547, 141] width 68 height 21
drag, startPoint x: 735, startPoint y: 244, endPoint x: 689, endPoint y: 244, distance: 45.5
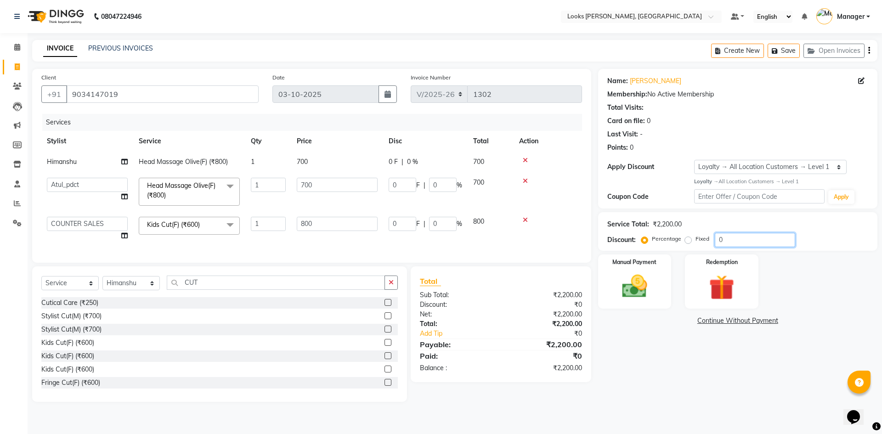
click at [689, 244] on div "Percentage Fixed 0" at bounding box center [719, 240] width 152 height 14
type input "5"
type input "35"
type input "5"
type input "40"
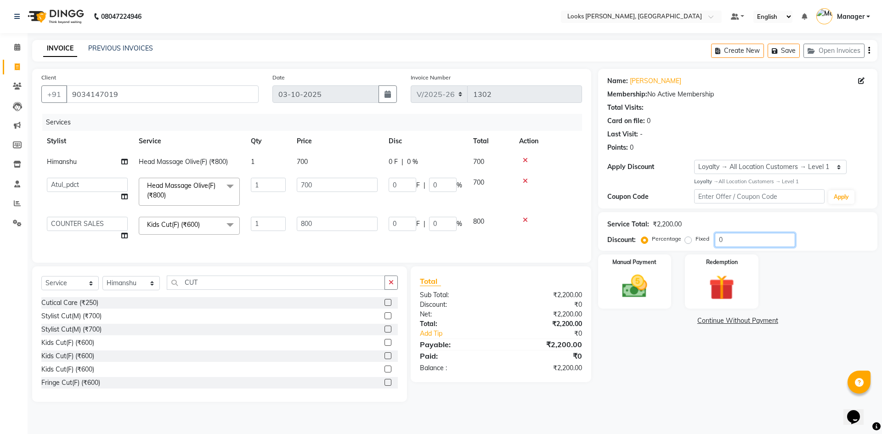
type input "5"
type input "50"
type input "350"
type input "50"
type input "400"
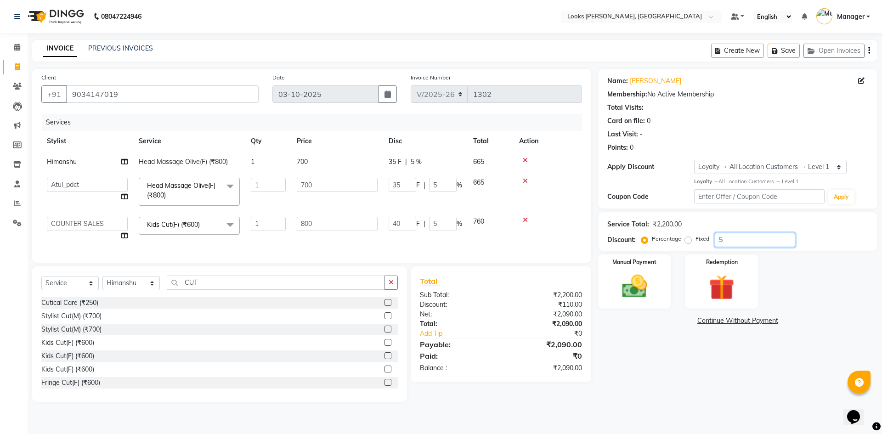
type input "50"
click at [815, 277] on div "Manual Payment Redemption" at bounding box center [737, 281] width 293 height 55
drag, startPoint x: 743, startPoint y: 242, endPoint x: 676, endPoint y: 229, distance: 67.8
click at [692, 246] on div "Percentage Fixed 50" at bounding box center [719, 240] width 152 height 14
type input "4"
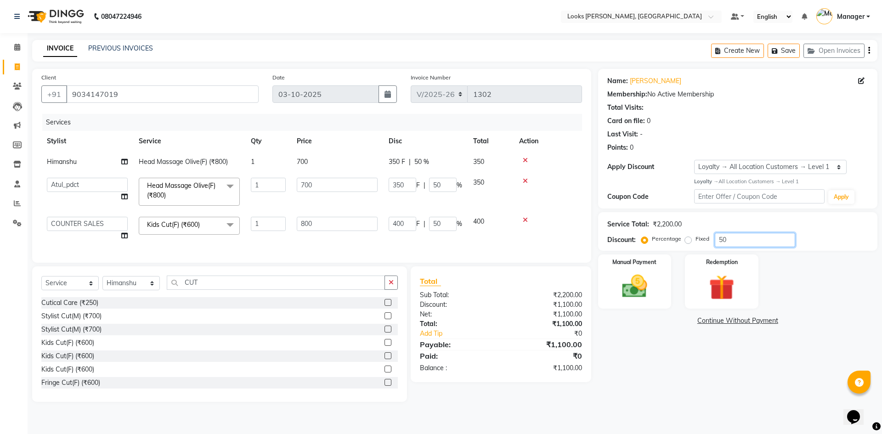
type input "28"
type input "4"
type input "32"
type input "4"
type input "47"
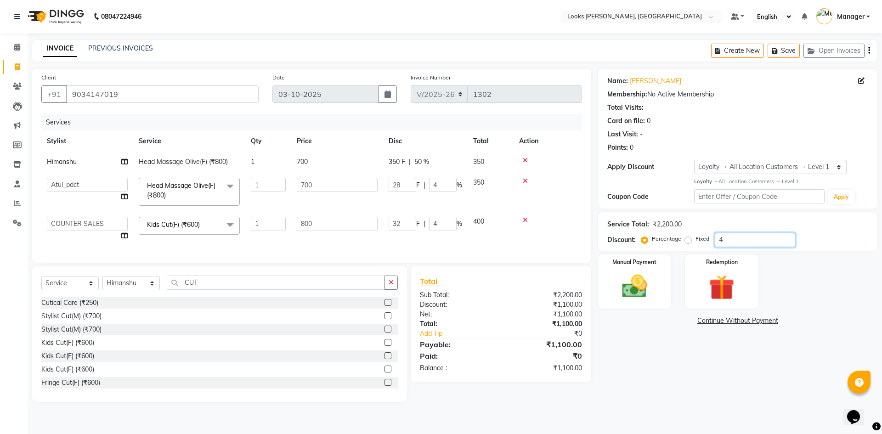
type input "329"
type input "47"
type input "376"
type input "47"
type input "47.5"
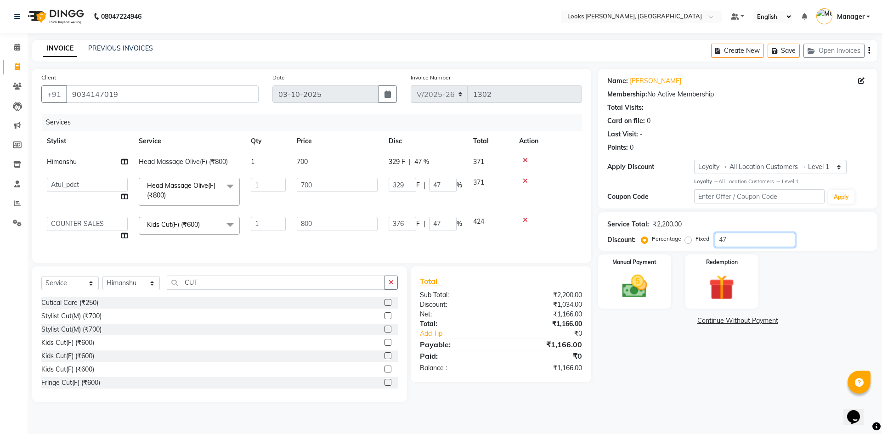
type input "332.5"
type input "47.5"
type input "380"
type input "47.5"
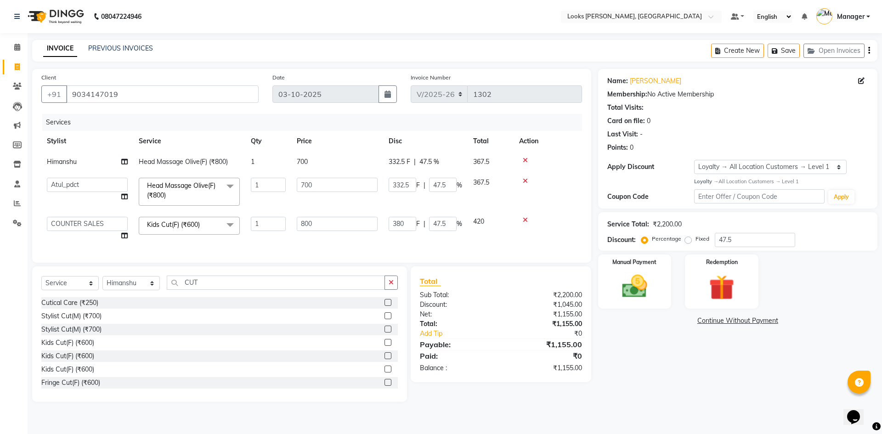
click at [818, 343] on div "Name: Preksha Membership: No Active Membership Total Visits: Card on file: 0 La…" at bounding box center [741, 235] width 286 height 333
click at [640, 279] on img at bounding box center [634, 286] width 43 height 30
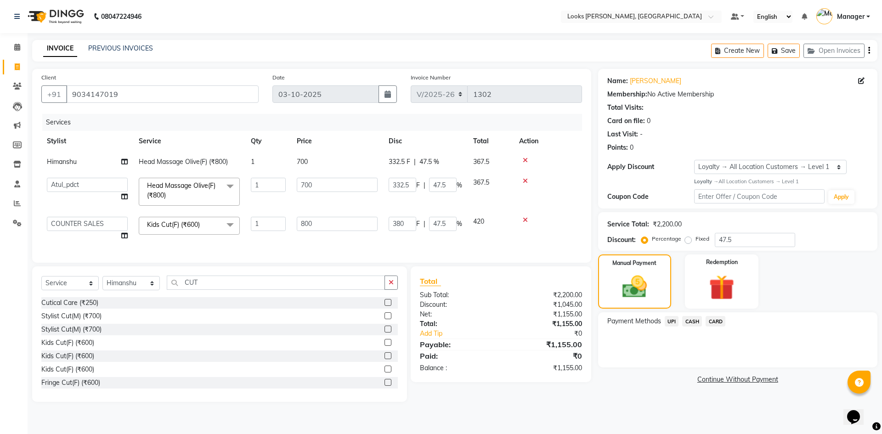
click at [719, 320] on span "CARD" at bounding box center [715, 321] width 20 height 11
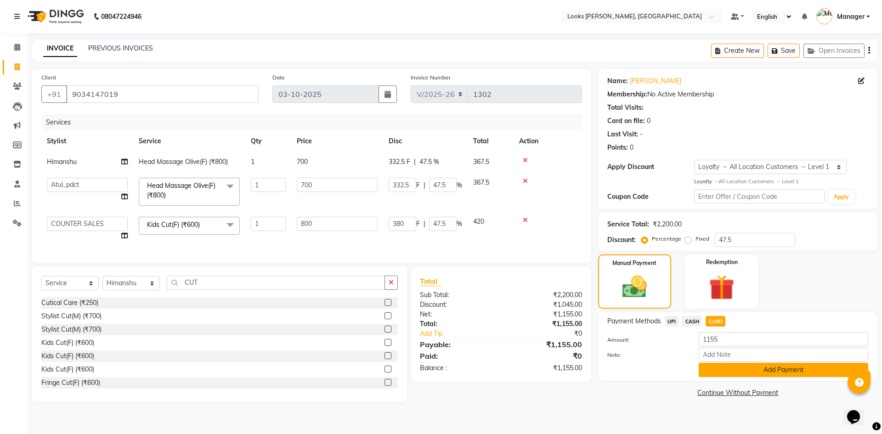
click at [806, 375] on button "Add Payment" at bounding box center [782, 370] width 169 height 14
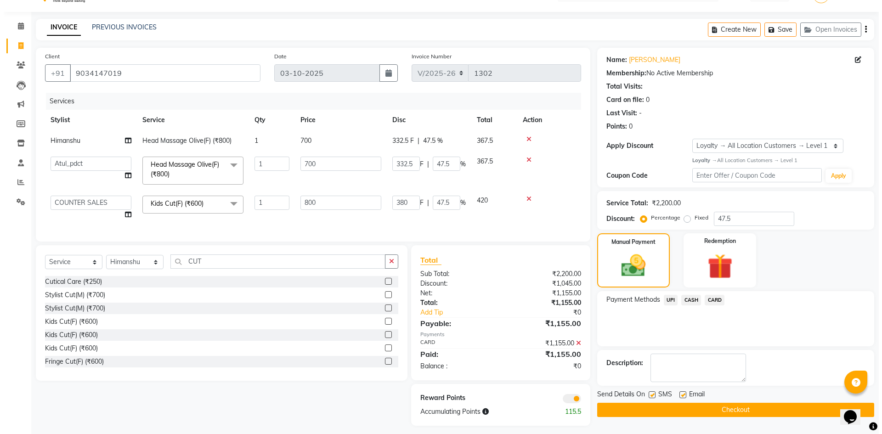
scroll to position [34, 0]
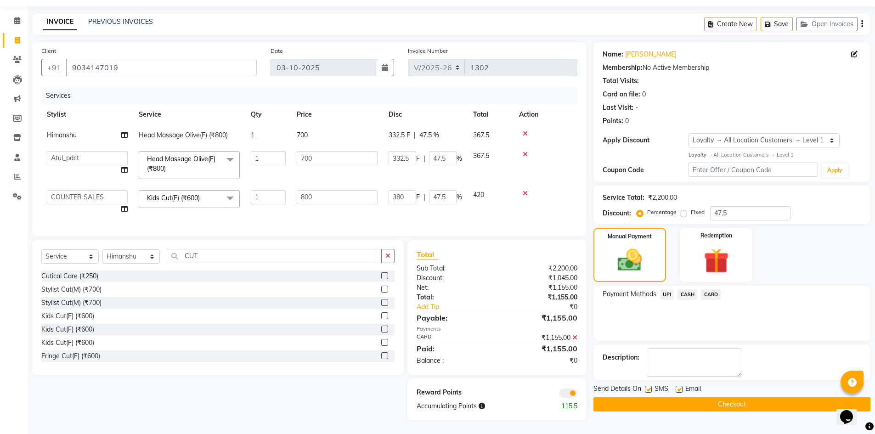
click at [571, 383] on div "Reward Points Accumulating Points 115.5" at bounding box center [496, 399] width 179 height 42
click at [572, 390] on span at bounding box center [568, 392] width 18 height 9
click at [577, 394] on input "checkbox" at bounding box center [577, 394] width 0 height 0
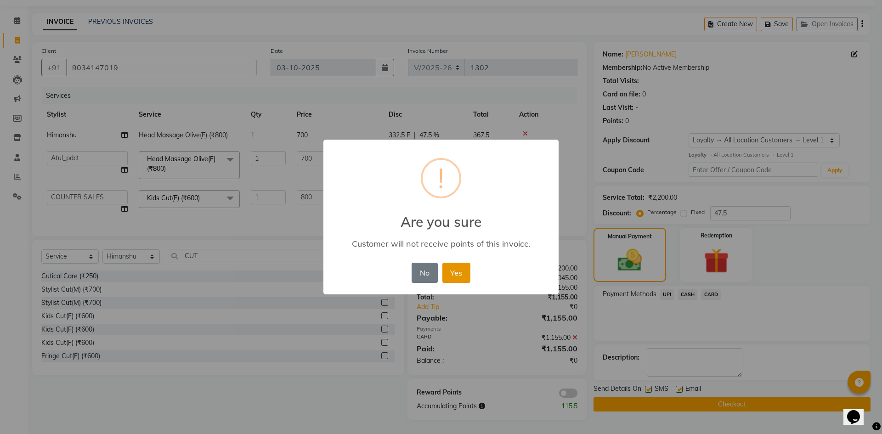
click at [455, 271] on button "Yes" at bounding box center [456, 273] width 28 height 20
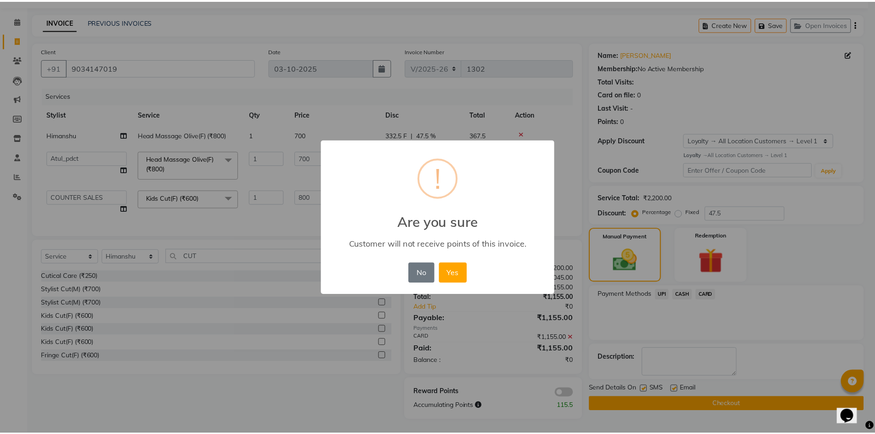
scroll to position [20, 0]
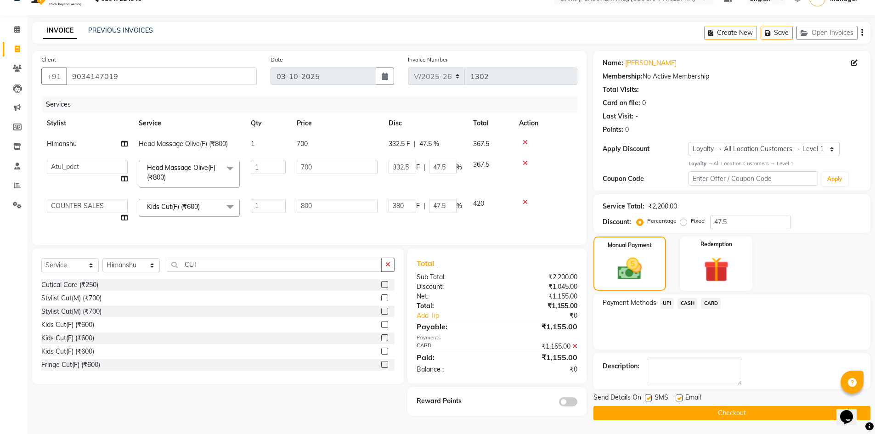
click at [685, 410] on button "Checkout" at bounding box center [731, 413] width 277 height 14
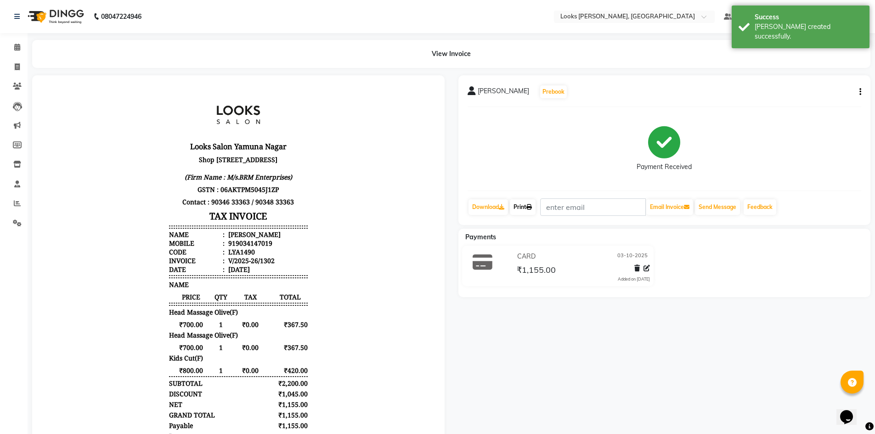
click at [521, 207] on link "Print" at bounding box center [523, 207] width 26 height 16
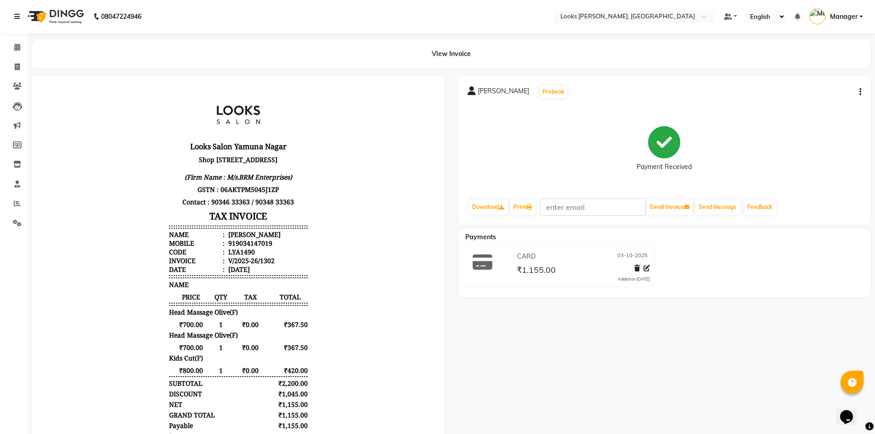
click at [20, 17] on icon at bounding box center [17, 16] width 6 height 6
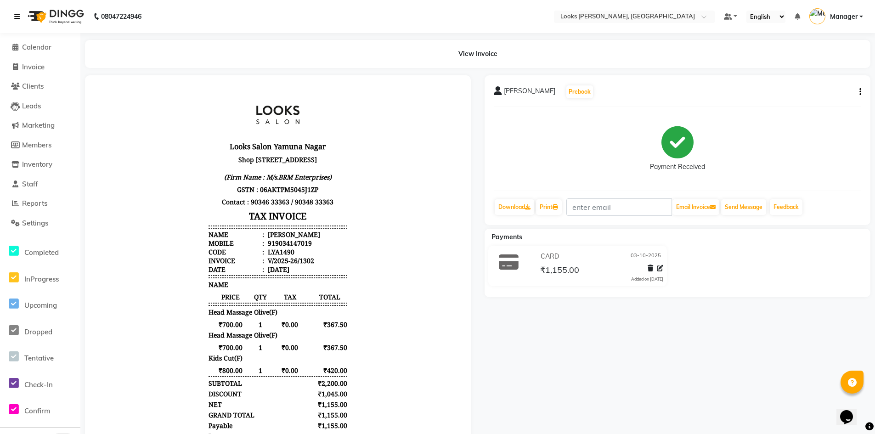
click at [20, 17] on icon at bounding box center [17, 16] width 6 height 6
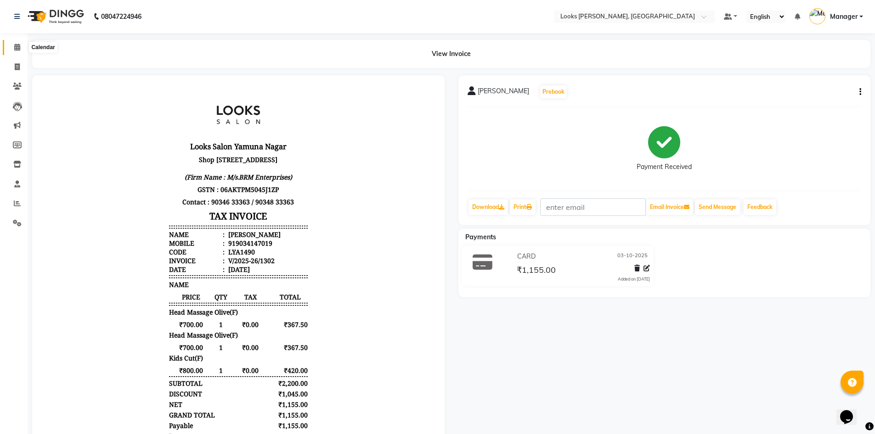
click at [18, 45] on icon at bounding box center [17, 47] width 6 height 7
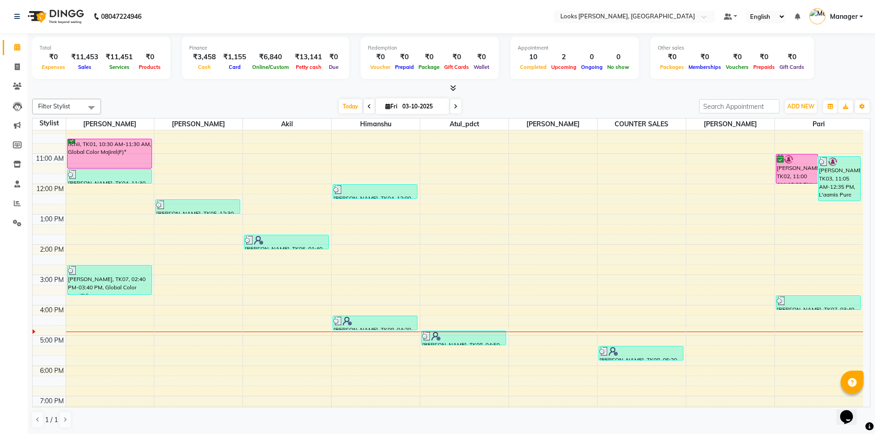
scroll to position [15, 0]
